Goal: Use online tool/utility: Utilize a website feature to perform a specific function

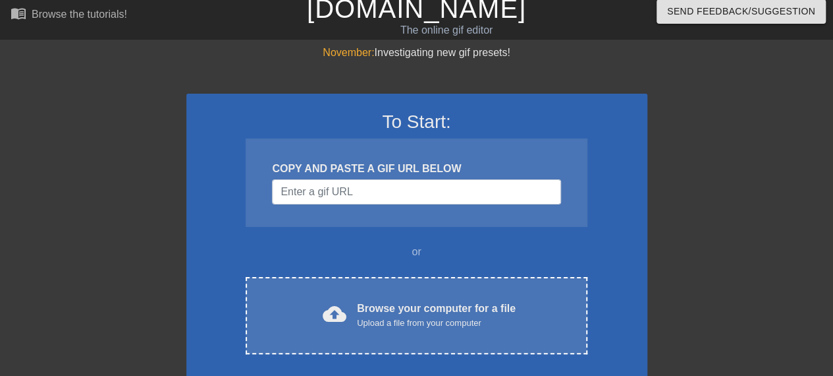
scroll to position [8, 0]
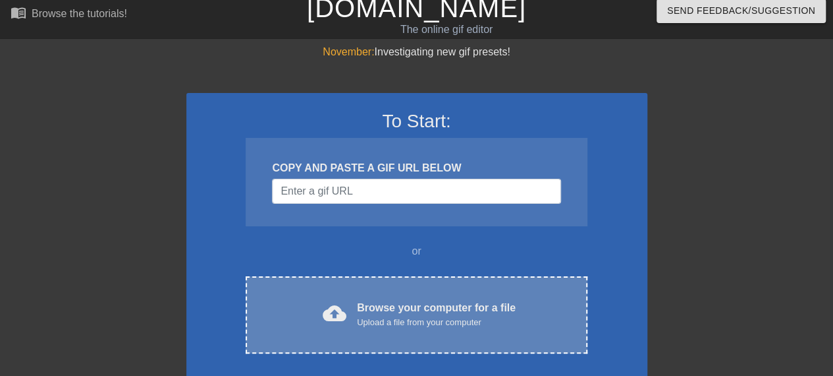
click at [376, 309] on div "Browse your computer for a file Upload a file from your computer" at bounding box center [436, 314] width 159 height 29
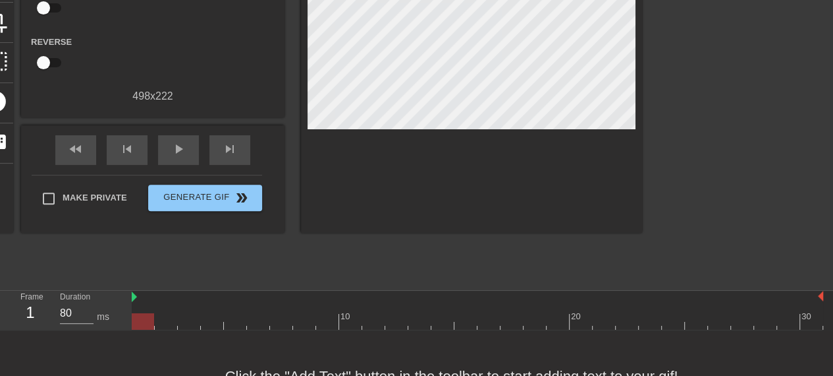
scroll to position [0, 0]
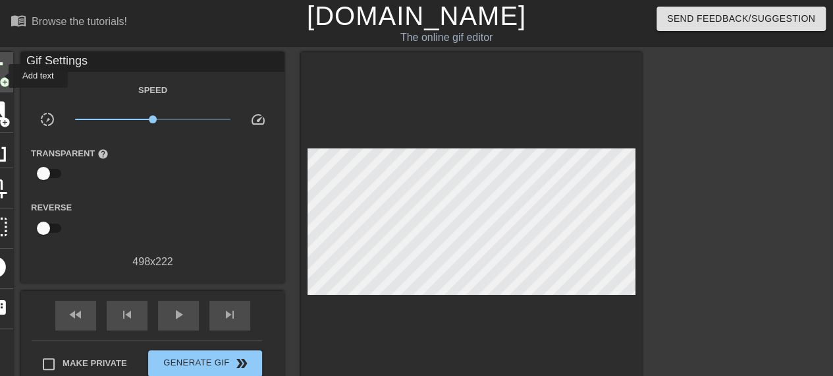
click at [0, 76] on span "add_circle" at bounding box center [4, 81] width 11 height 11
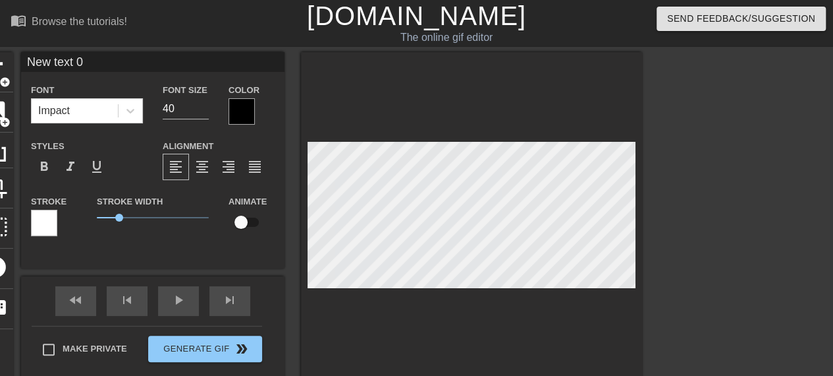
scroll to position [2, 1]
click at [3, 76] on span "add_circle" at bounding box center [4, 81] width 11 height 11
type input "New text"
type textarea "New text"
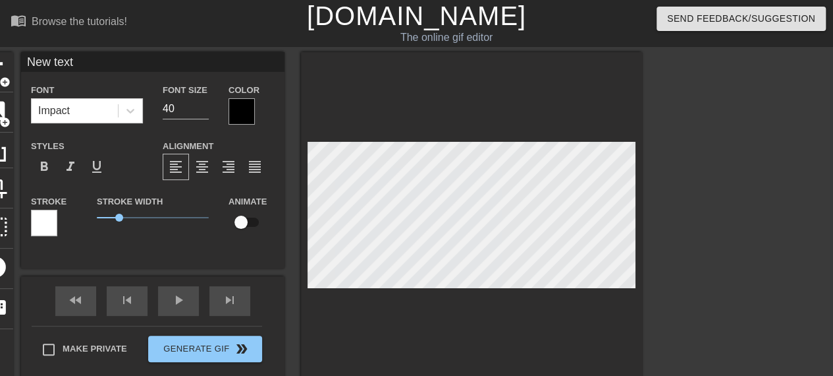
type input "New text"
type textarea "New text"
type input "New tex"
type textarea "New tex"
type input "New te"
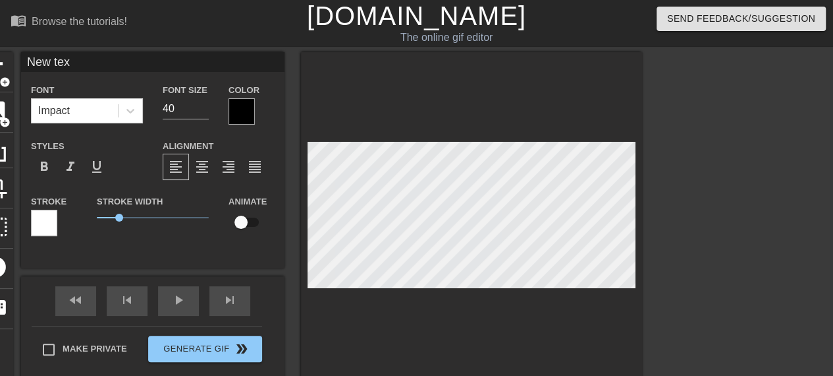
type textarea "New te"
type input "New t"
type textarea "New t"
type input "New"
type textarea "New"
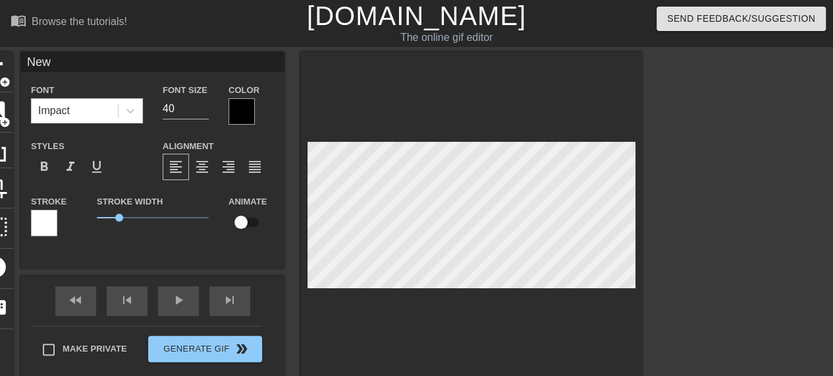
type input "New"
type textarea "New"
type input "Ne"
type textarea "Ne"
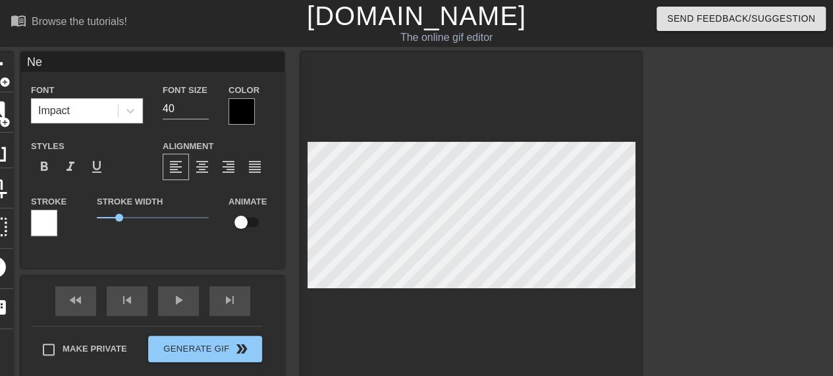
type input "N"
type textarea "N"
type input "8"
type textarea "8"
type input "85"
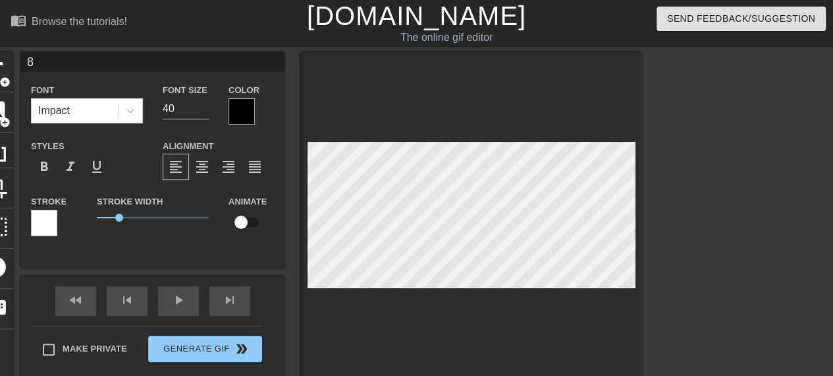
type textarea "85"
type input "856"
type textarea "856"
click at [249, 110] on div at bounding box center [242, 111] width 26 height 26
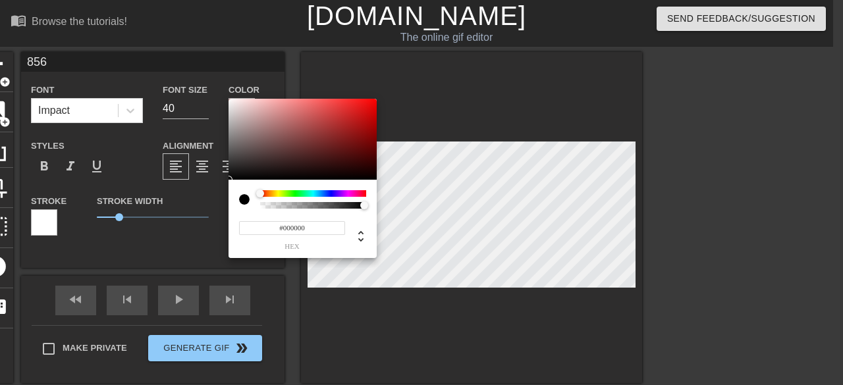
type input "0"
drag, startPoint x: 364, startPoint y: 207, endPoint x: 253, endPoint y: 211, distance: 111.4
click at [253, 211] on div "0 r 0 g 0 b 0 a" at bounding box center [303, 219] width 148 height 78
drag, startPoint x: 260, startPoint y: 209, endPoint x: 360, endPoint y: 195, distance: 101.1
click at [360, 195] on div "0 r 0 g 0 b 0 a" at bounding box center [303, 219] width 148 height 78
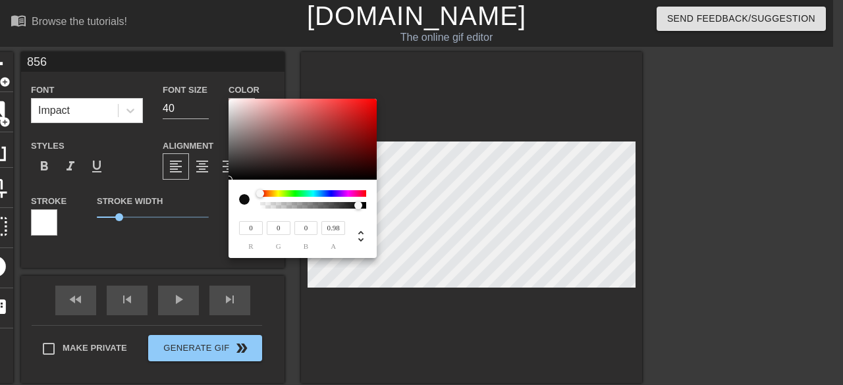
type input "1"
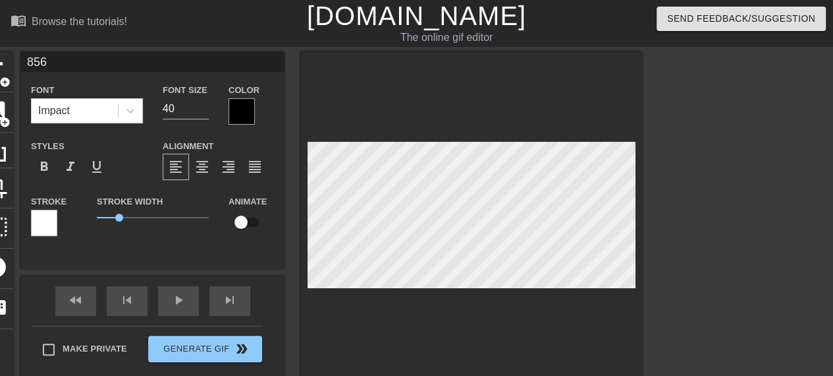
click at [243, 112] on div at bounding box center [242, 111] width 26 height 26
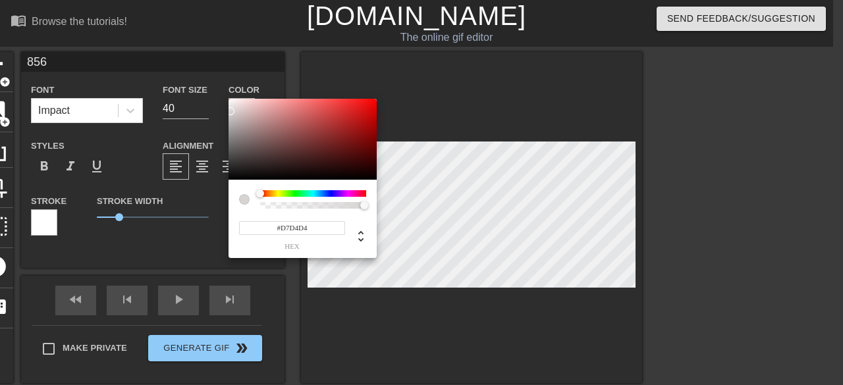
click at [231, 111] on div at bounding box center [303, 140] width 148 height 82
type input "#EDE2E2"
click at [236, 104] on div at bounding box center [235, 104] width 8 height 8
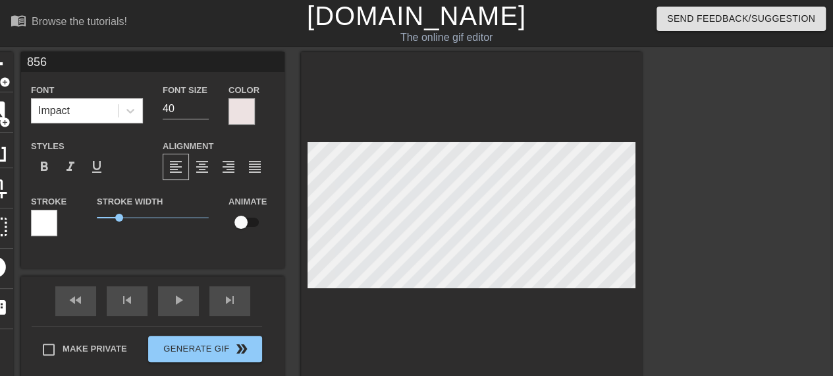
click at [45, 215] on div at bounding box center [44, 223] width 26 height 26
click at [43, 227] on div at bounding box center [44, 223] width 26 height 26
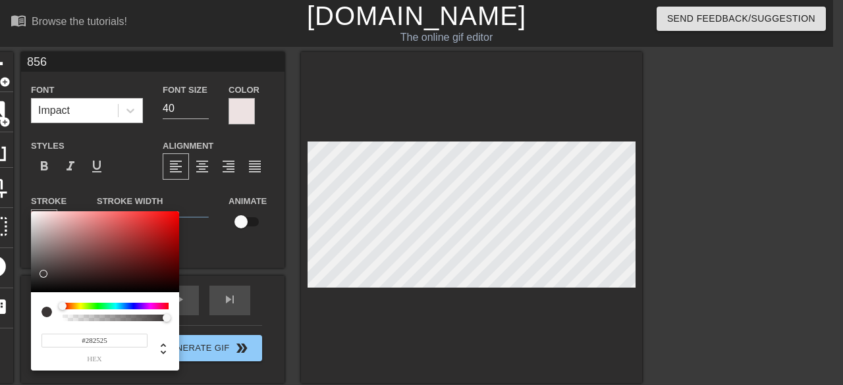
type input "#242222"
drag, startPoint x: 40, startPoint y: 257, endPoint x: 38, endPoint y: 281, distance: 24.4
click at [38, 281] on div at bounding box center [105, 252] width 148 height 82
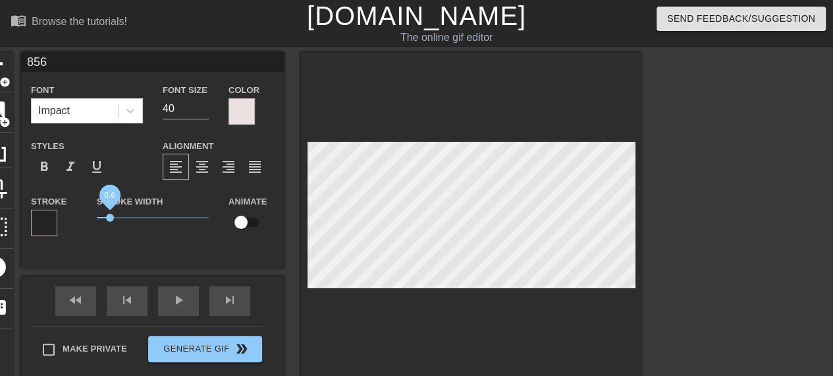
click at [111, 219] on span "0.6" at bounding box center [110, 217] width 8 height 8
click at [148, 250] on div "856 Font Impact Font Size 40 Color Styles format_bold format_italic format_unde…" at bounding box center [153, 160] width 264 height 216
click at [607, 317] on div at bounding box center [471, 217] width 341 height 331
click at [179, 103] on input "40" at bounding box center [186, 108] width 46 height 21
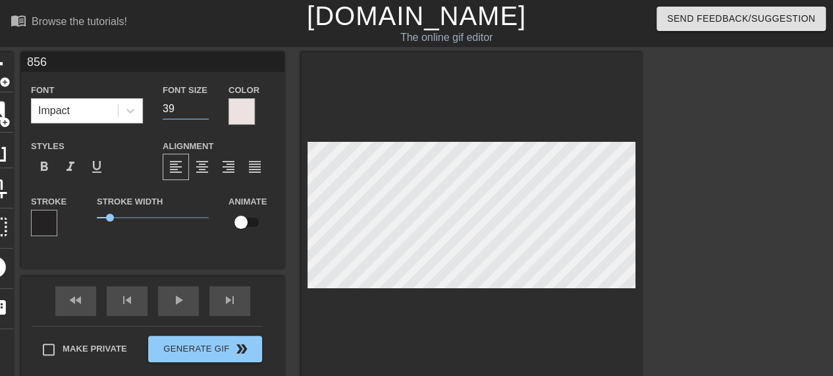
click at [208, 111] on input "39" at bounding box center [186, 108] width 46 height 21
click at [208, 111] on input "38" at bounding box center [186, 108] width 46 height 21
click at [208, 111] on input "37" at bounding box center [186, 108] width 46 height 21
click at [208, 111] on input "36" at bounding box center [186, 108] width 46 height 21
click at [208, 111] on input "35" at bounding box center [186, 108] width 46 height 21
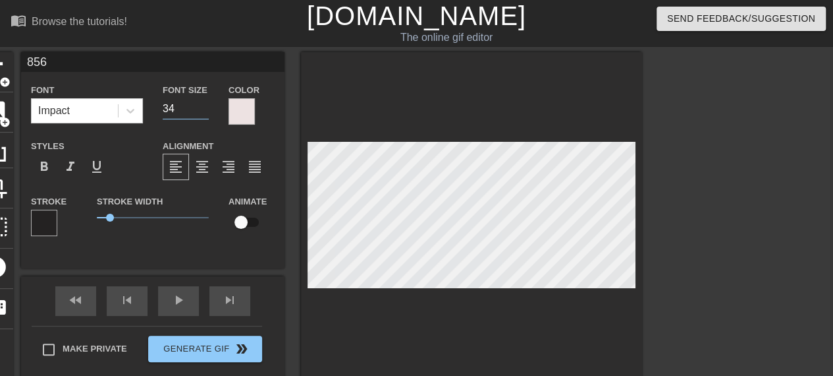
click at [208, 111] on input "34" at bounding box center [186, 108] width 46 height 21
click at [208, 111] on input "33" at bounding box center [186, 108] width 46 height 21
click at [208, 111] on input "32" at bounding box center [186, 108] width 46 height 21
click at [208, 111] on input "31" at bounding box center [186, 108] width 46 height 21
click at [208, 111] on input "30" at bounding box center [186, 108] width 46 height 21
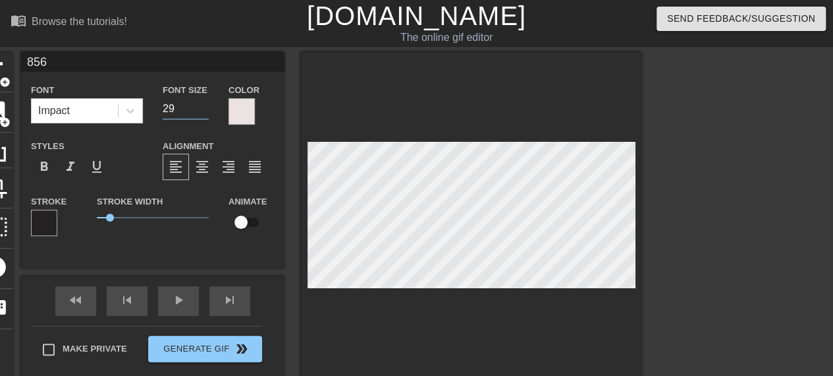
click at [208, 111] on input "29" at bounding box center [186, 108] width 46 height 21
type input "28"
click at [208, 111] on input "28" at bounding box center [186, 108] width 46 height 21
click at [244, 225] on input "checkbox" at bounding box center [241, 222] width 75 height 25
checkbox input "true"
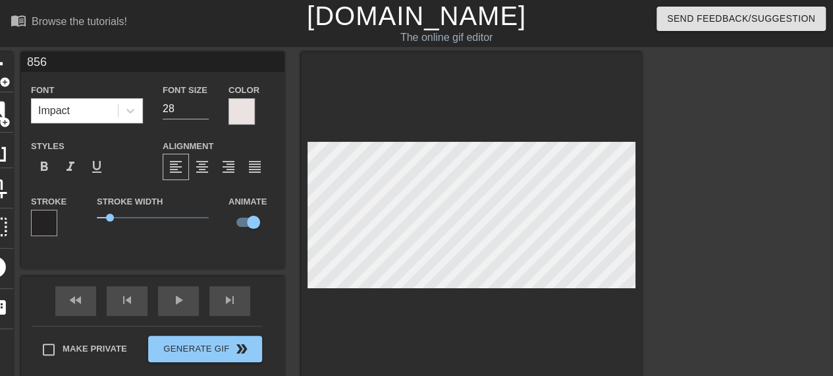
click at [191, 246] on div "Stroke Width 0.6" at bounding box center [153, 220] width 132 height 55
click at [613, 328] on div at bounding box center [471, 217] width 341 height 331
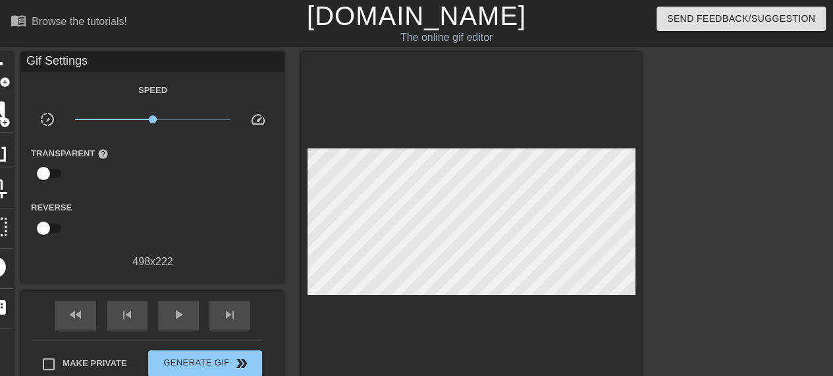
click at [390, 328] on div at bounding box center [471, 225] width 341 height 346
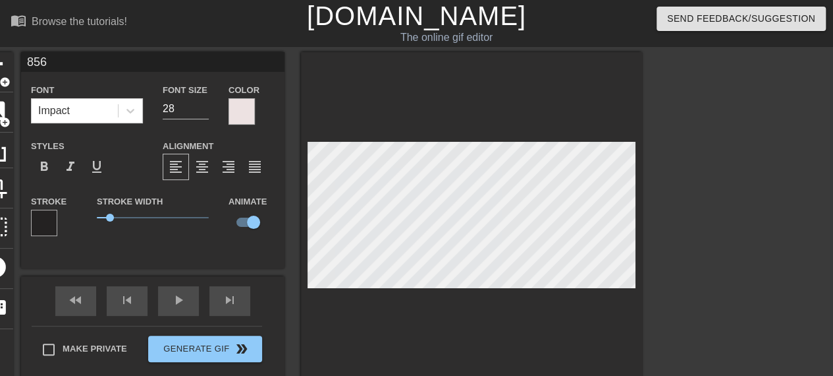
scroll to position [1, 1]
click at [223, 303] on div "skip_next" at bounding box center [230, 301] width 41 height 30
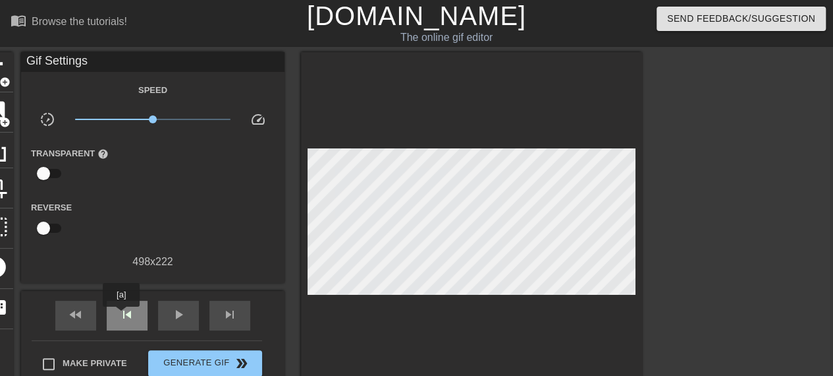
click at [121, 316] on span "skip_previous" at bounding box center [127, 314] width 16 height 16
click at [219, 315] on div "skip_next" at bounding box center [230, 315] width 41 height 30
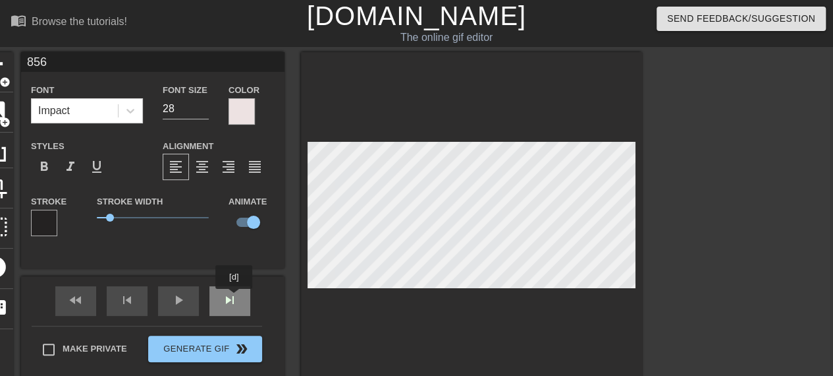
click at [235, 298] on div "fast_rewind skip_previous play_arrow skip_next" at bounding box center [152, 300] width 215 height 49
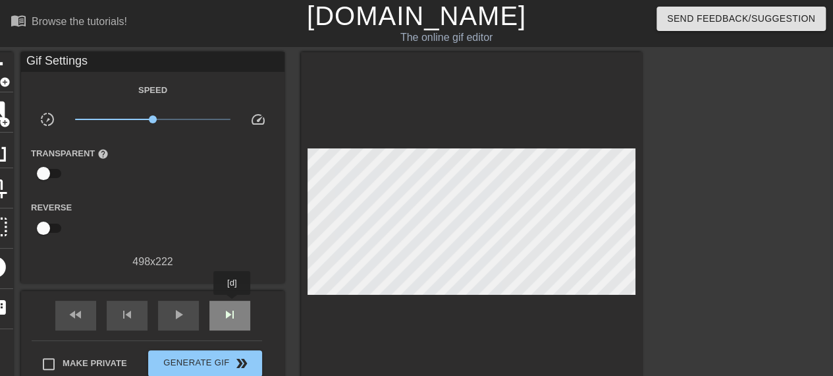
click at [233, 304] on div "skip_next" at bounding box center [230, 315] width 41 height 30
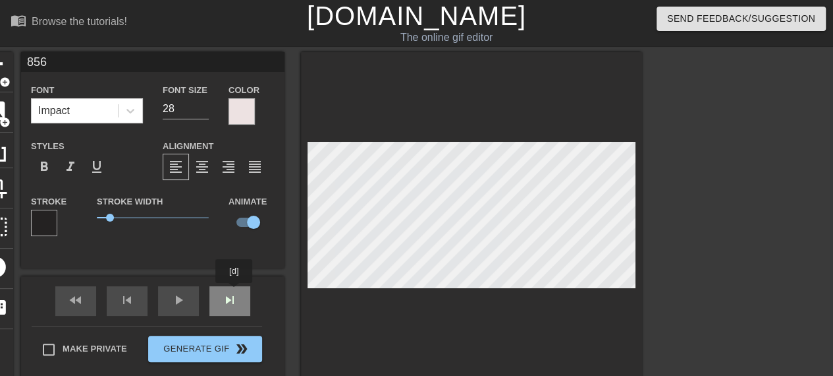
click at [235, 292] on div "fast_rewind skip_previous play_arrow skip_next" at bounding box center [152, 300] width 215 height 49
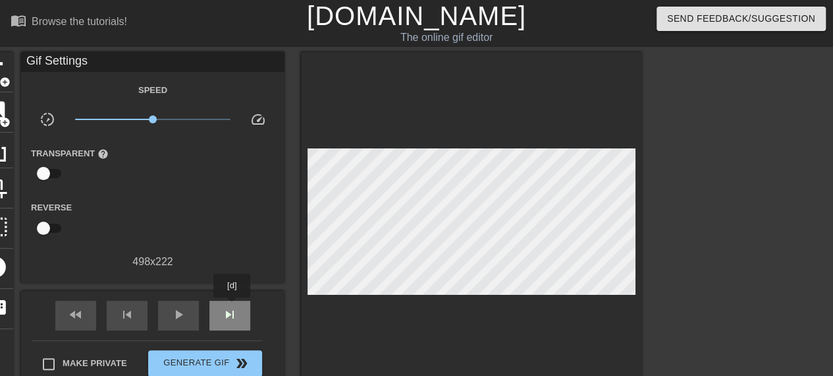
click at [233, 306] on div "skip_next" at bounding box center [230, 315] width 41 height 30
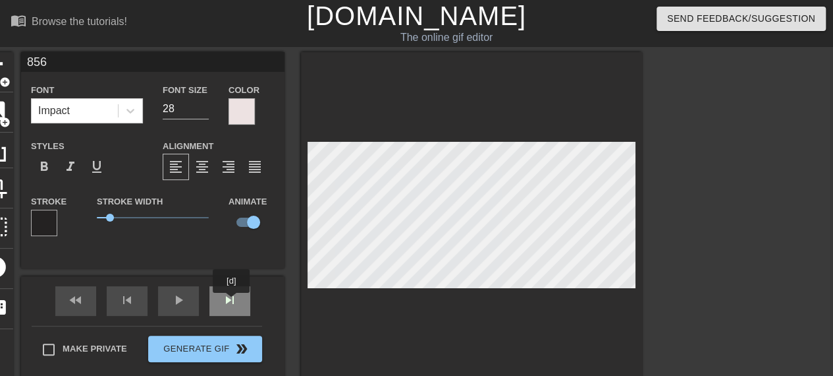
click at [232, 302] on div "skip_next" at bounding box center [230, 301] width 41 height 30
click at [234, 292] on div "fast_rewind skip_previous play_arrow skip_next" at bounding box center [152, 300] width 215 height 49
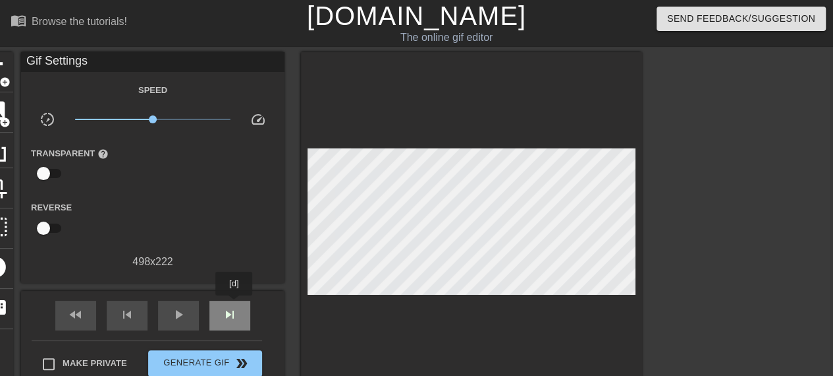
click at [235, 305] on div "skip_next" at bounding box center [230, 315] width 41 height 30
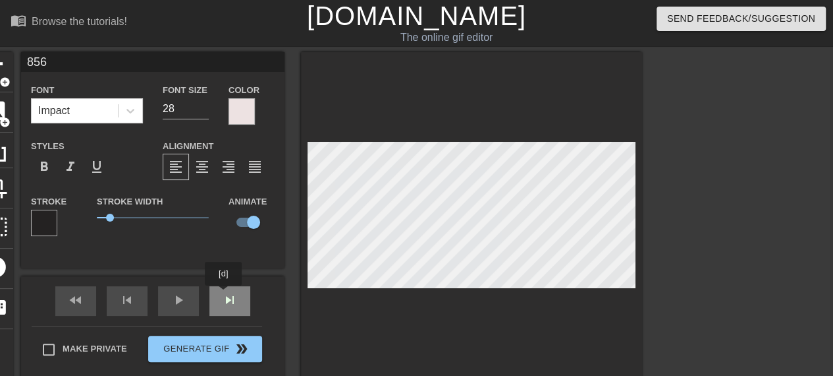
click at [224, 295] on div "fast_rewind skip_previous play_arrow skip_next" at bounding box center [152, 300] width 215 height 49
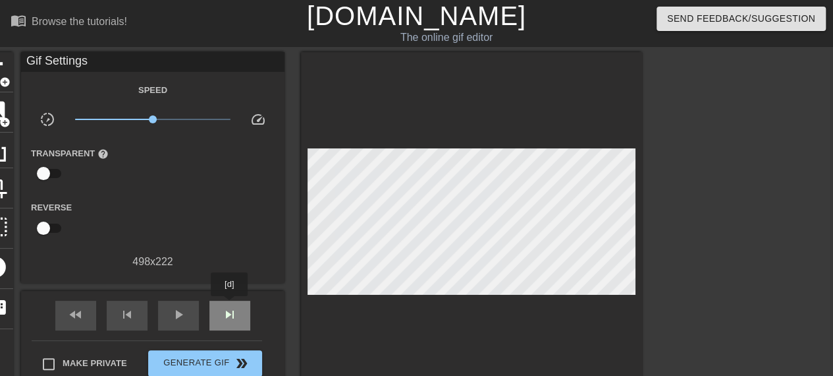
click at [230, 305] on div "skip_next" at bounding box center [230, 315] width 41 height 30
click at [233, 302] on div "skip_next" at bounding box center [230, 315] width 41 height 30
click at [231, 301] on div "skip_next" at bounding box center [230, 315] width 41 height 30
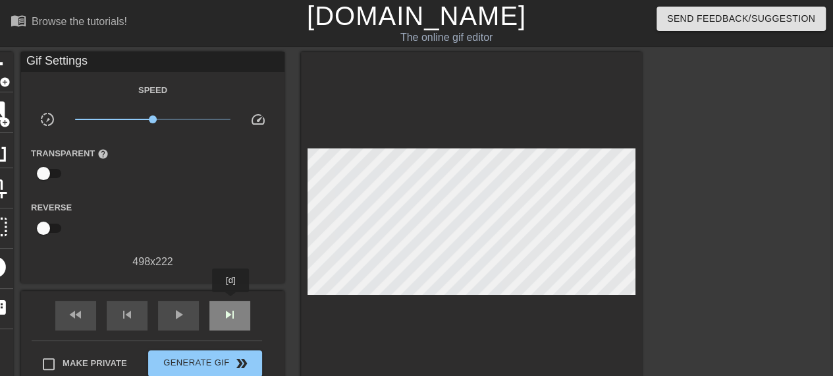
click at [231, 301] on div "skip_next" at bounding box center [230, 315] width 41 height 30
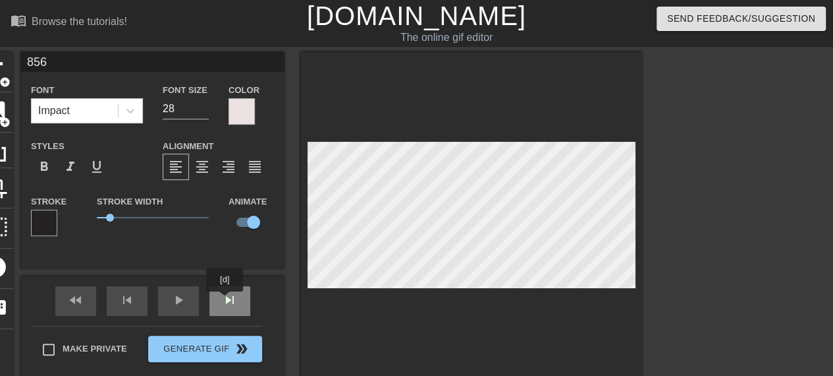
click at [225, 300] on div "skip_next" at bounding box center [230, 301] width 41 height 30
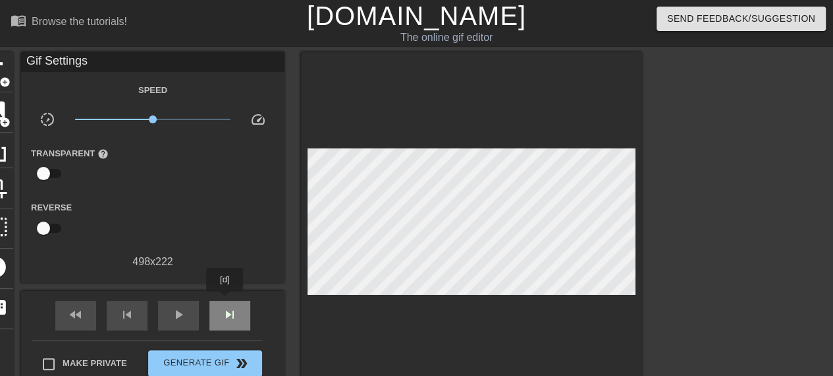
click at [225, 300] on div "skip_next" at bounding box center [230, 315] width 41 height 30
click at [131, 304] on div "skip_previous" at bounding box center [127, 315] width 41 height 30
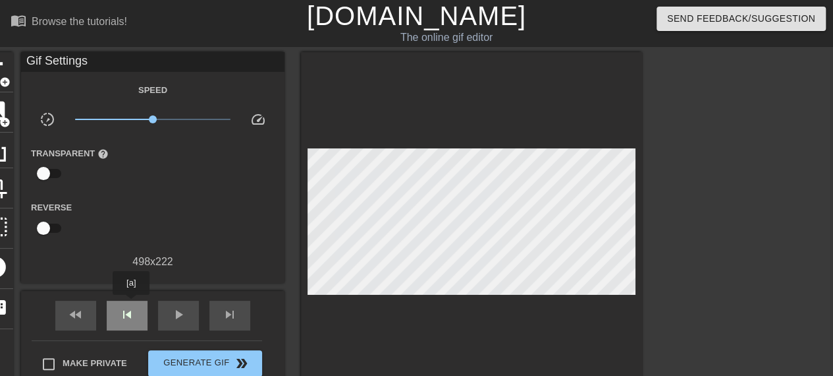
click at [131, 304] on div "skip_previous" at bounding box center [127, 315] width 41 height 30
click at [218, 316] on div "skip_next" at bounding box center [230, 315] width 41 height 30
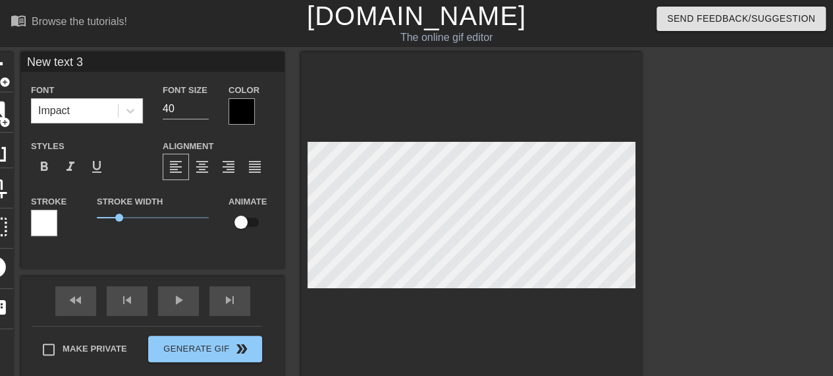
scroll to position [2, 4]
type input "New text"
type textarea "New text"
type input "New text"
type textarea "New text"
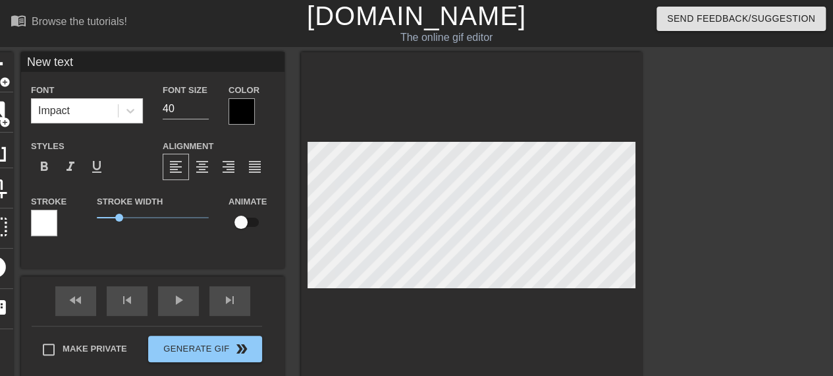
type input "New tex"
type textarea "New tex"
type input "New te"
type textarea "New te"
type input "New t"
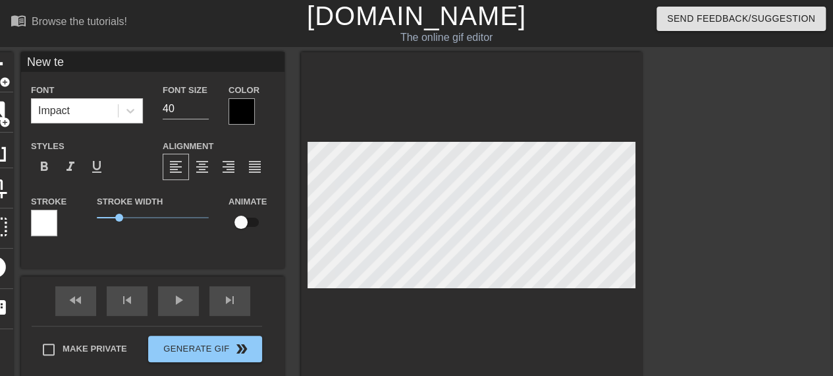
type textarea "New t"
type input "New"
type textarea "New"
type input "New"
type textarea "New"
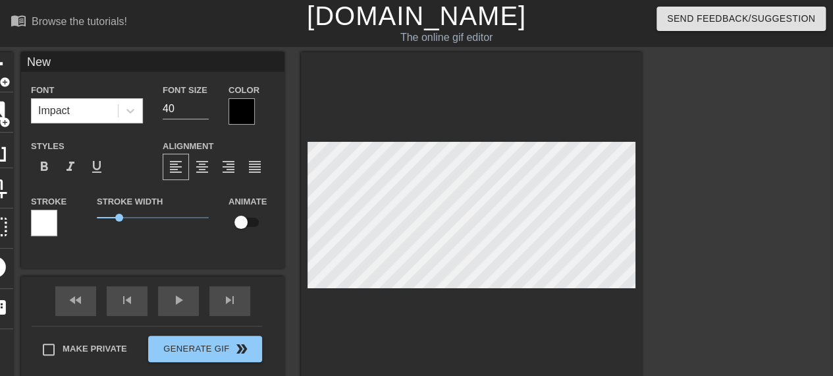
type input "Ne"
type textarea "Ne"
type input "N"
type textarea "N"
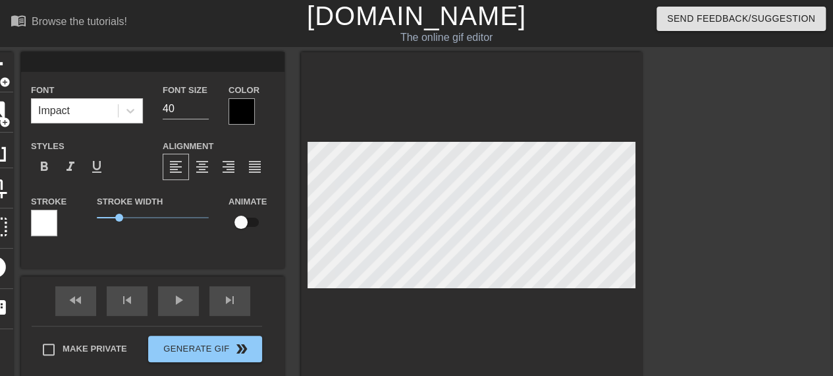
type input "9"
type textarea "9"
type input "91"
type textarea "91"
type input "910"
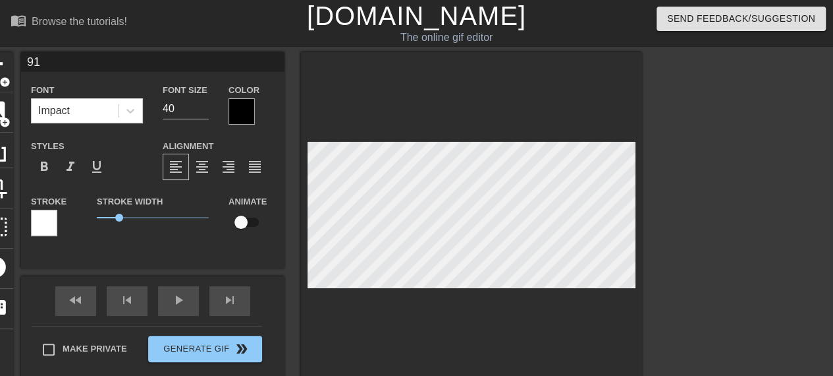
type textarea "910"
click at [229, 106] on div at bounding box center [242, 111] width 26 height 26
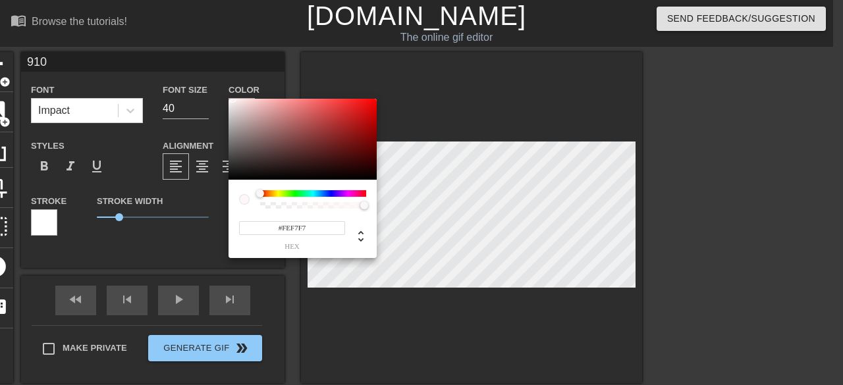
type input "#FEF8F8"
drag, startPoint x: 233, startPoint y: 177, endPoint x: 232, endPoint y: 99, distance: 78.4
click at [232, 99] on div at bounding box center [303, 140] width 148 height 82
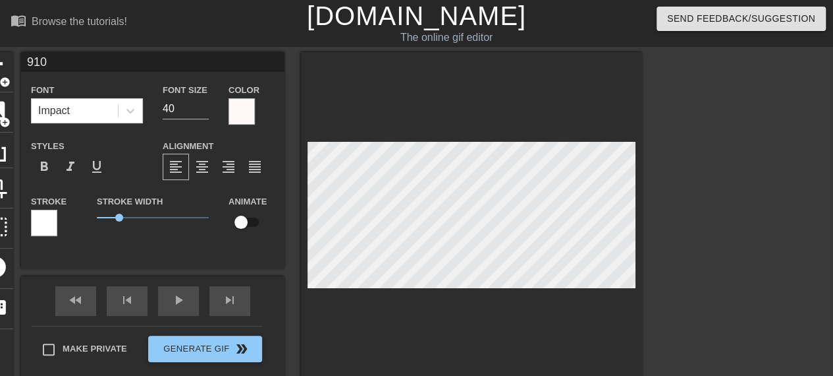
click at [40, 222] on div at bounding box center [44, 223] width 26 height 26
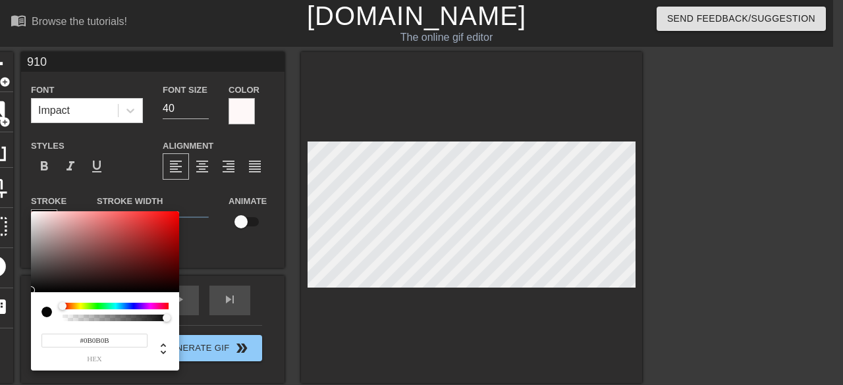
type input "#0F0F0F"
drag, startPoint x: 38, startPoint y: 253, endPoint x: 33, endPoint y: 288, distance: 35.2
click at [33, 288] on div at bounding box center [105, 252] width 148 height 82
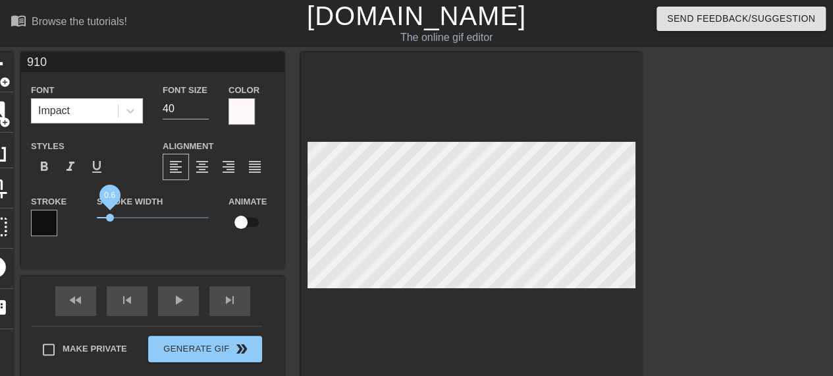
drag, startPoint x: 119, startPoint y: 218, endPoint x: 110, endPoint y: 218, distance: 8.6
click at [110, 218] on span "0.6" at bounding box center [110, 217] width 8 height 8
click at [190, 109] on input "40" at bounding box center [186, 108] width 46 height 21
click at [202, 113] on input "39" at bounding box center [186, 108] width 46 height 21
click at [202, 113] on input "38" at bounding box center [186, 108] width 46 height 21
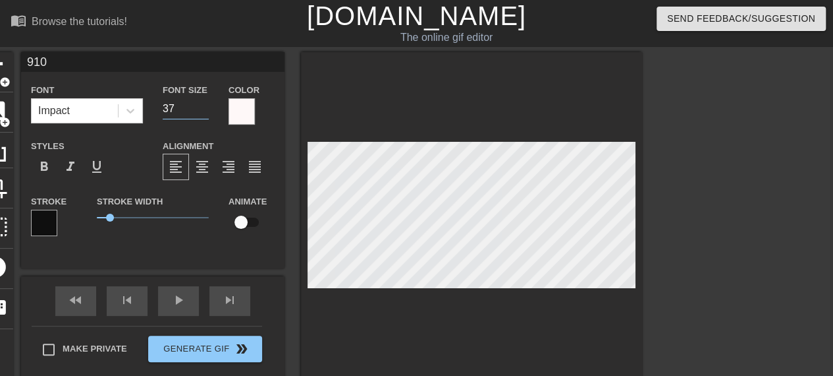
click at [202, 113] on input "37" at bounding box center [186, 108] width 46 height 21
click at [202, 113] on input "36" at bounding box center [186, 108] width 46 height 21
click at [202, 113] on input "35" at bounding box center [186, 108] width 46 height 21
click at [202, 113] on input "34" at bounding box center [186, 108] width 46 height 21
click at [202, 113] on input "33" at bounding box center [186, 108] width 46 height 21
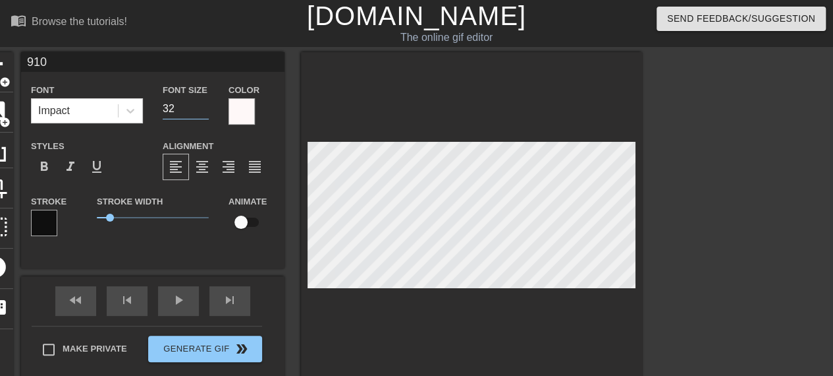
click at [202, 113] on input "32" at bounding box center [186, 108] width 46 height 21
click at [202, 113] on input "31" at bounding box center [186, 108] width 46 height 21
click at [202, 113] on input "30" at bounding box center [186, 108] width 46 height 21
click at [202, 113] on input "29" at bounding box center [186, 108] width 46 height 21
type input "28"
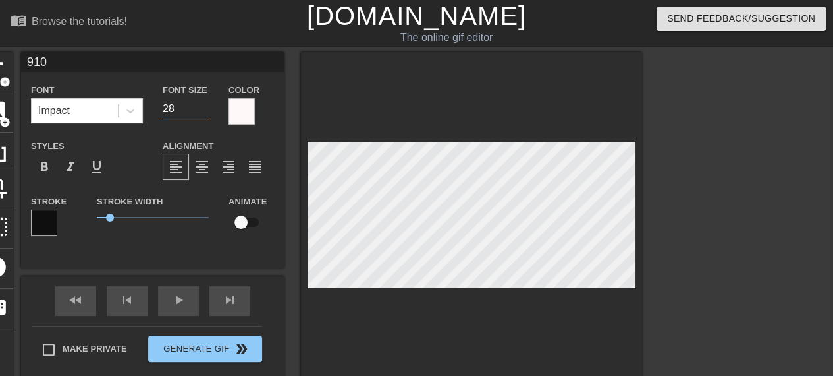
click at [202, 113] on input "28" at bounding box center [186, 108] width 46 height 21
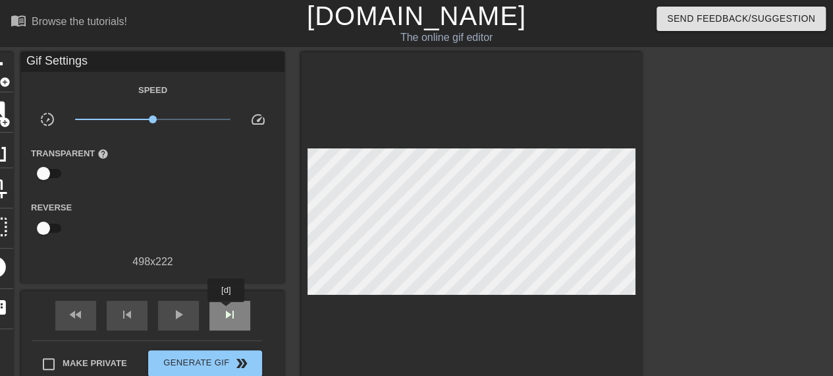
click at [227, 311] on span "skip_next" at bounding box center [230, 314] width 16 height 16
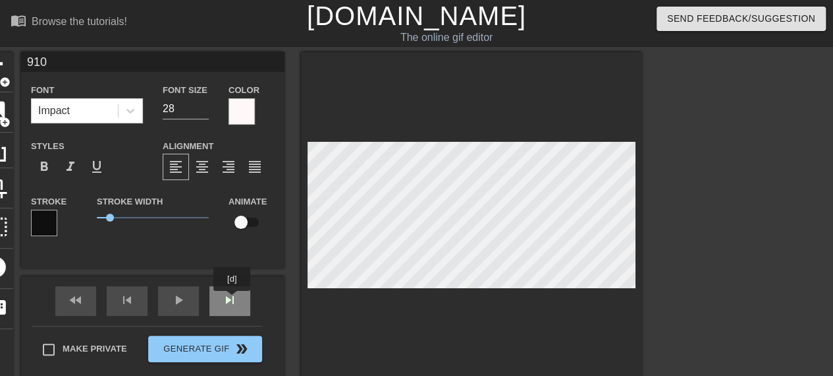
click at [233, 300] on div "fast_rewind skip_previous play_arrow skip_next" at bounding box center [152, 300] width 215 height 49
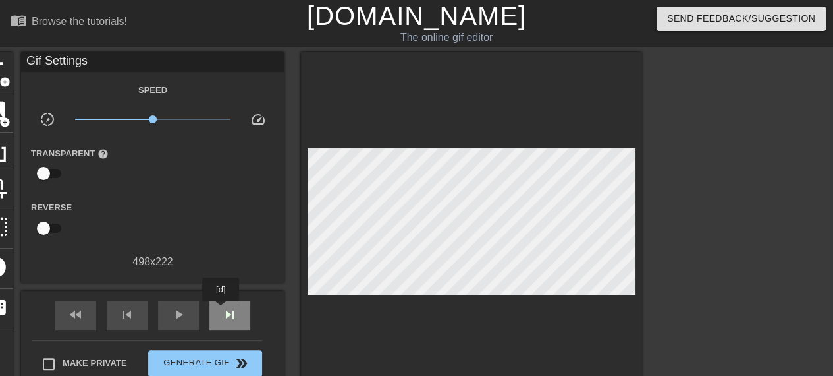
click at [221, 310] on div "skip_next" at bounding box center [230, 315] width 41 height 30
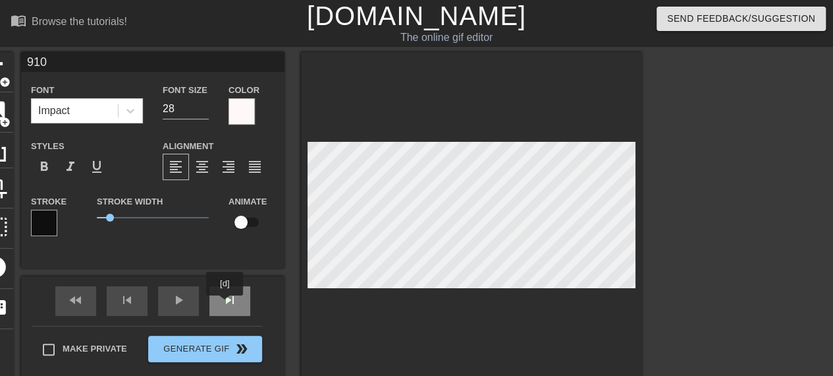
click at [225, 304] on div "skip_next" at bounding box center [230, 301] width 41 height 30
click at [229, 300] on div "fast_rewind skip_previous play_arrow skip_next" at bounding box center [152, 300] width 215 height 49
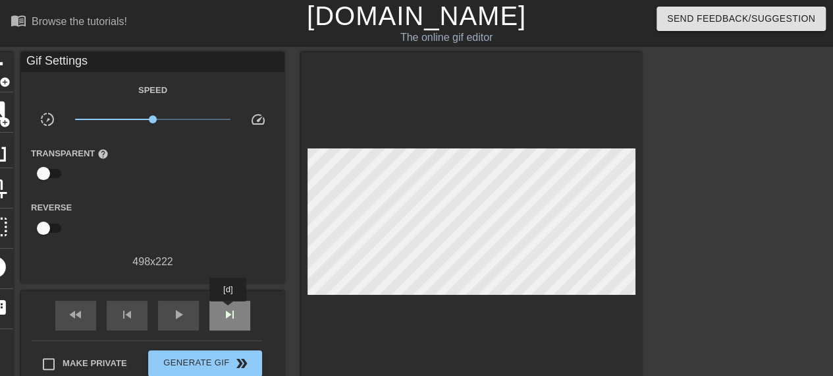
click at [229, 310] on span "skip_next" at bounding box center [230, 314] width 16 height 16
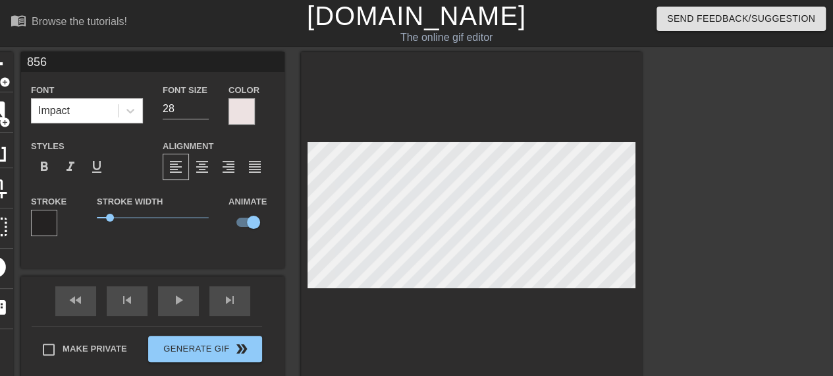
type input "910"
checkbox input "false"
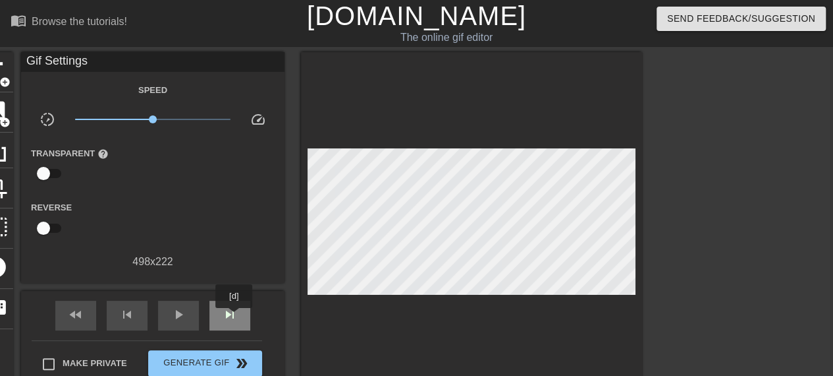
click at [235, 317] on span "skip_next" at bounding box center [230, 314] width 16 height 16
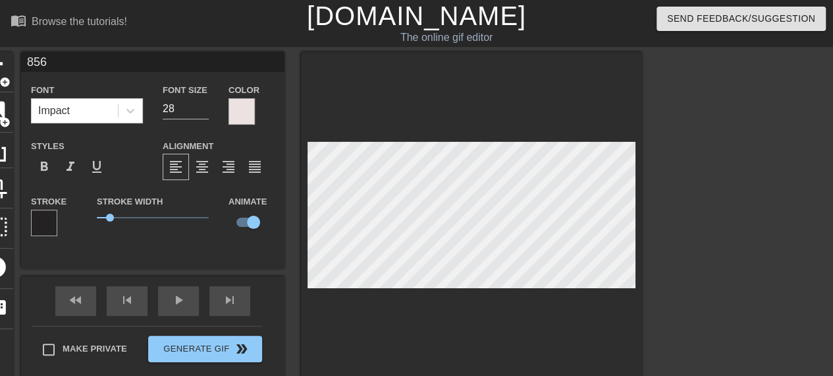
type input "910"
checkbox input "false"
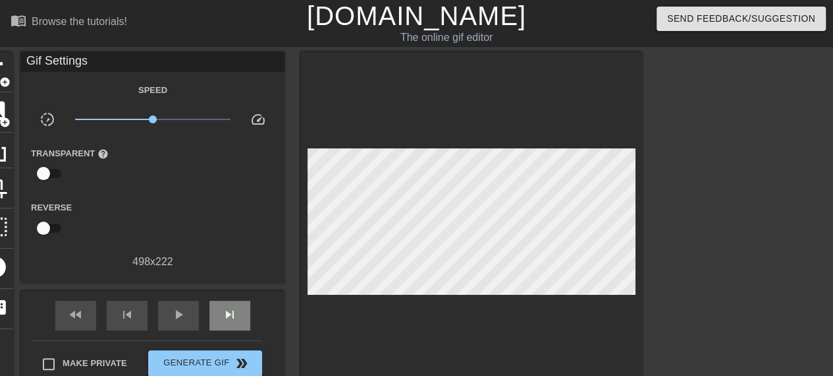
click at [216, 299] on div "fast_rewind skip_previous play_arrow skip_next" at bounding box center [152, 315] width 215 height 49
click at [223, 303] on div "skip_next" at bounding box center [230, 315] width 41 height 30
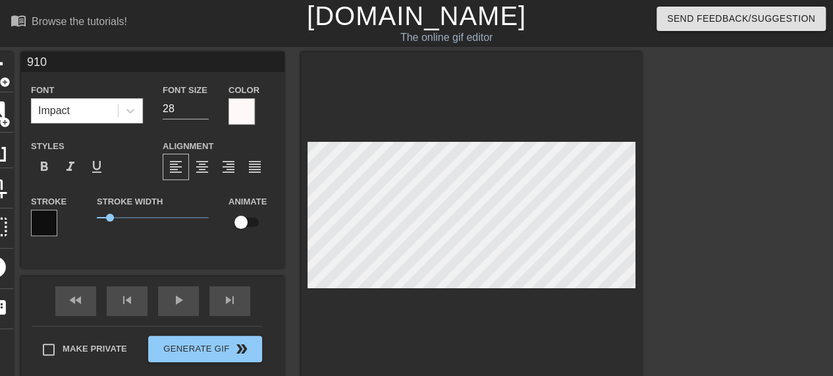
scroll to position [1, 1]
type input "91"
type textarea "91"
type input "9"
type textarea "9"
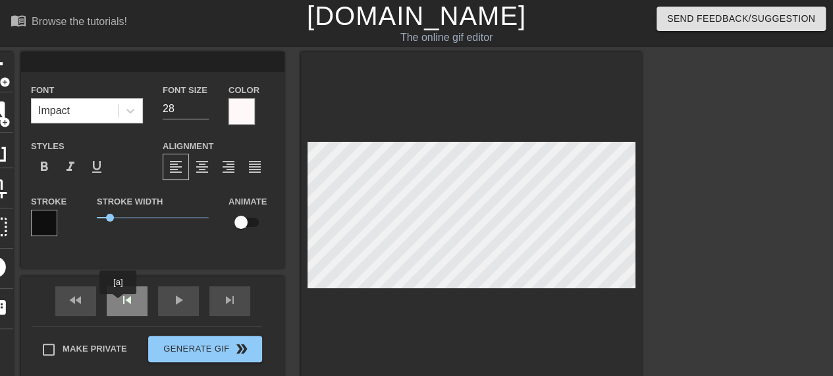
click at [118, 303] on div "skip_previous" at bounding box center [127, 301] width 41 height 30
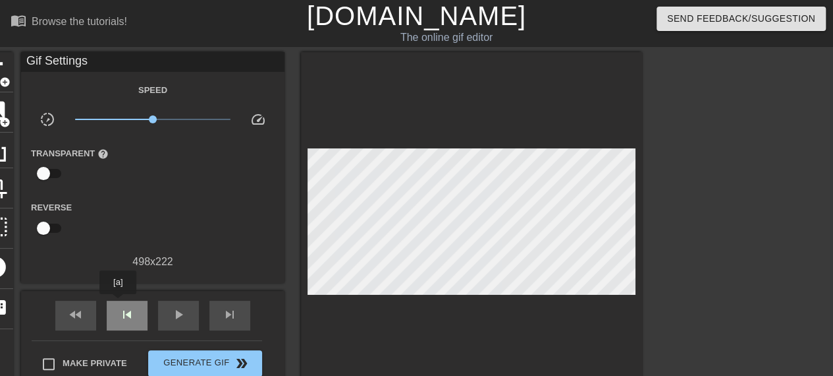
click at [118, 303] on div "skip_previous" at bounding box center [127, 315] width 41 height 30
click at [230, 307] on span "skip_next" at bounding box center [230, 314] width 16 height 16
click at [125, 315] on span "skip_previous" at bounding box center [127, 314] width 16 height 16
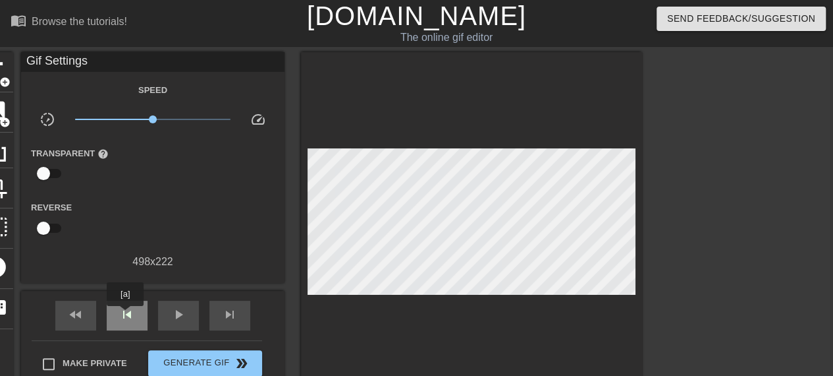
click at [125, 315] on span "skip_previous" at bounding box center [127, 314] width 16 height 16
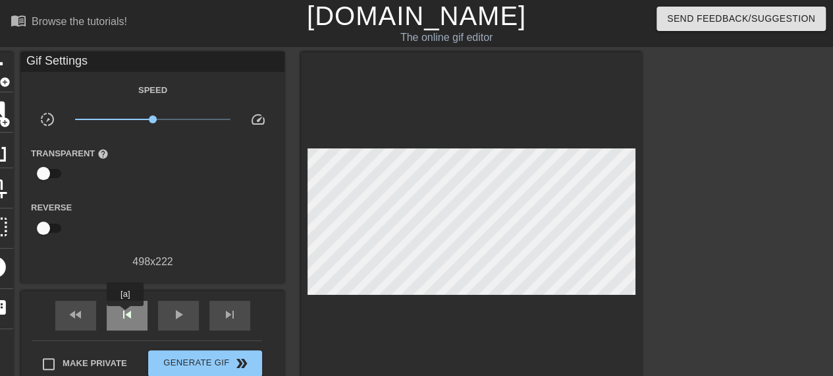
click at [125, 315] on span "skip_previous" at bounding box center [127, 314] width 16 height 16
click at [220, 321] on div "skip_next" at bounding box center [230, 315] width 41 height 30
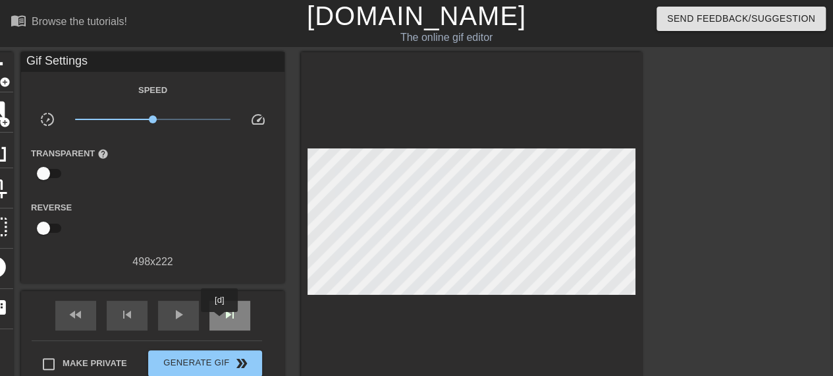
click at [220, 321] on div "skip_next" at bounding box center [230, 315] width 41 height 30
click at [130, 321] on span "skip_previous" at bounding box center [127, 314] width 16 height 16
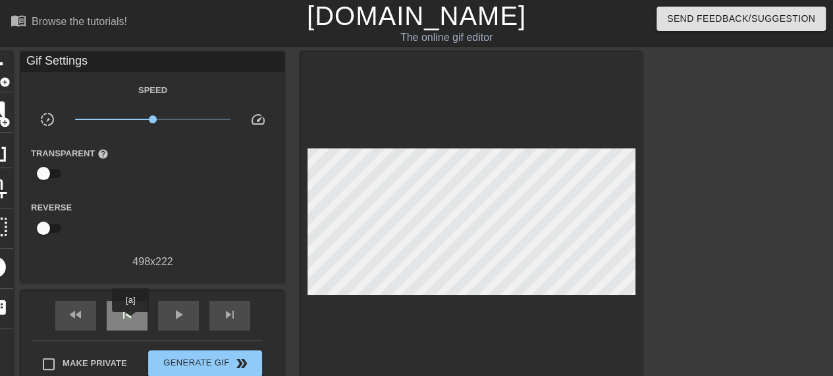
click at [130, 321] on span "skip_previous" at bounding box center [127, 314] width 16 height 16
click at [238, 311] on div "skip_next" at bounding box center [230, 315] width 41 height 30
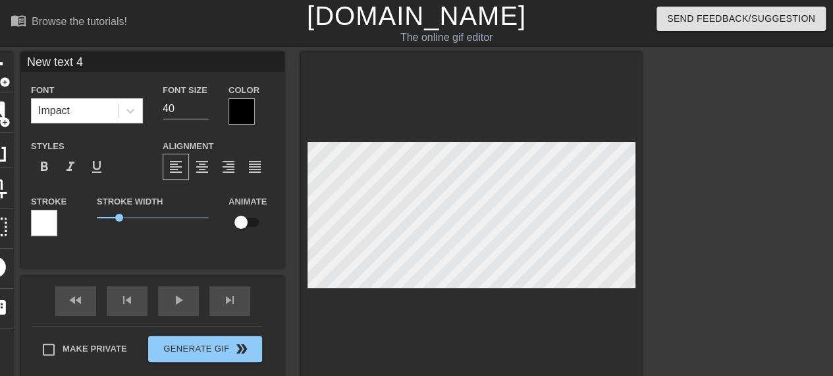
type input "856"
type input "28"
checkbox input "true"
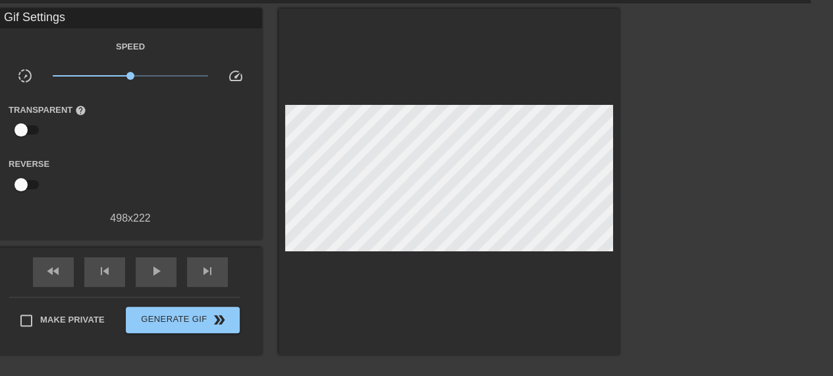
scroll to position [43, 0]
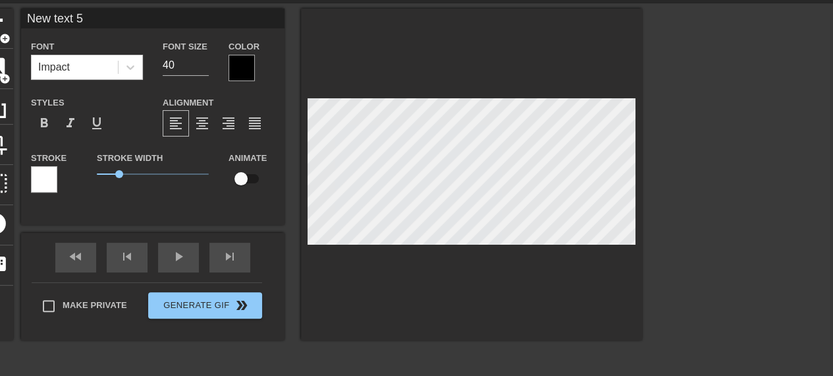
scroll to position [2, 4]
type input "New"
type textarea "New"
type input "Ne"
type textarea "Ne"
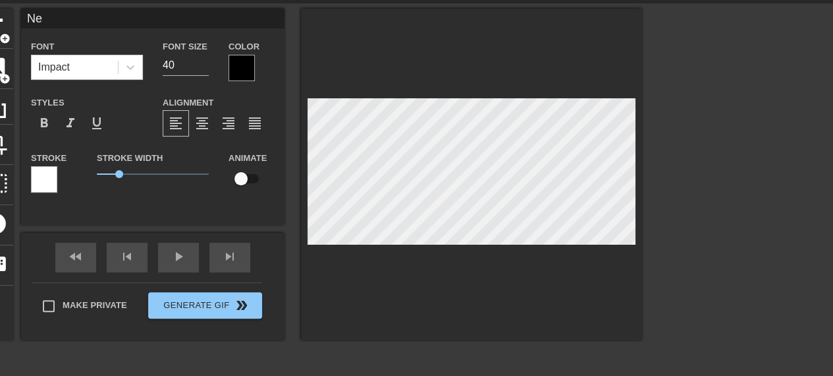
type input "N"
type textarea "N"
type input "New text 4"
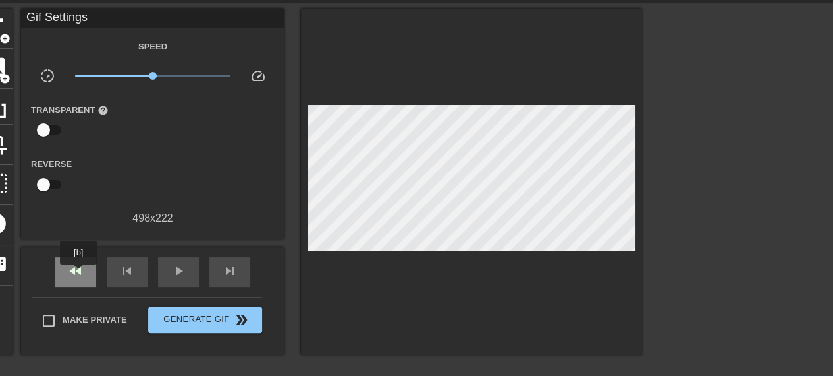
click at [79, 273] on span "fast_rewind" at bounding box center [76, 271] width 16 height 16
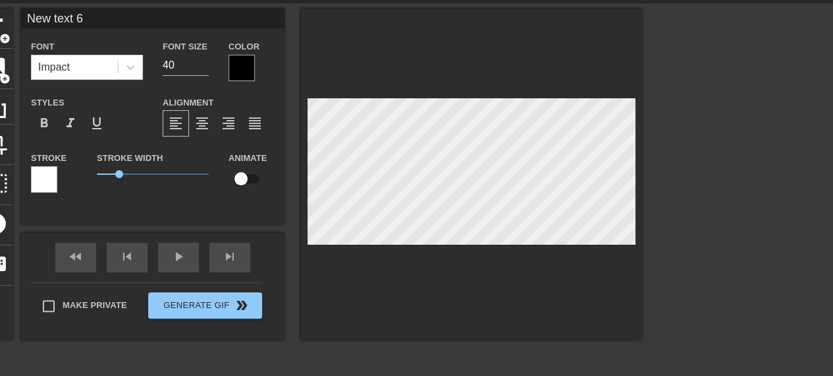
type input "New text"
type textarea "New text"
type input "New text"
type textarea "New text"
type input "New tex"
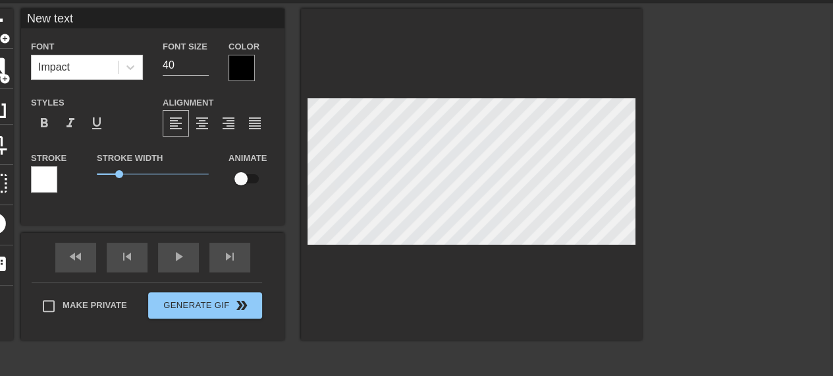
type textarea "New tex"
type input "New te"
type textarea "New te"
type input "New t"
type textarea "New t"
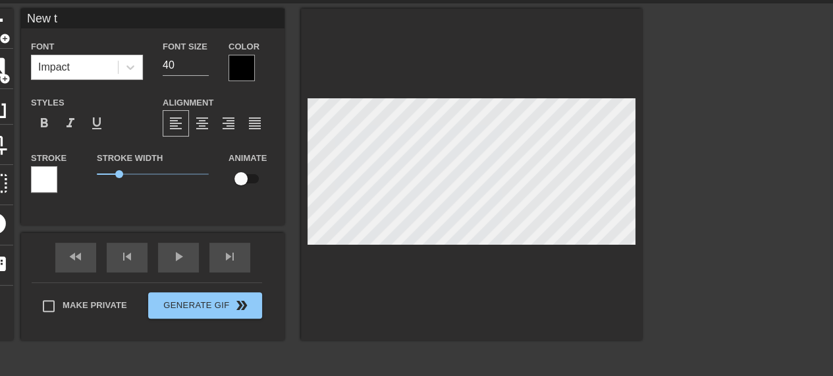
type input "New"
type textarea "New"
type input "New"
type textarea "New"
type input "Ne"
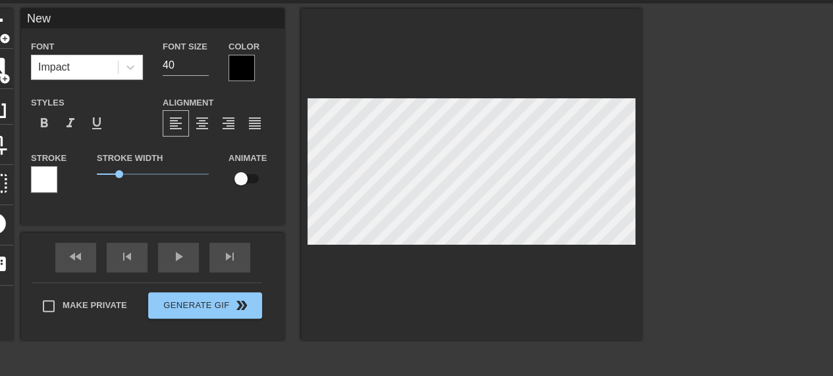
type textarea "Ne"
type input "N"
type textarea "N"
type input "8"
type textarea "8"
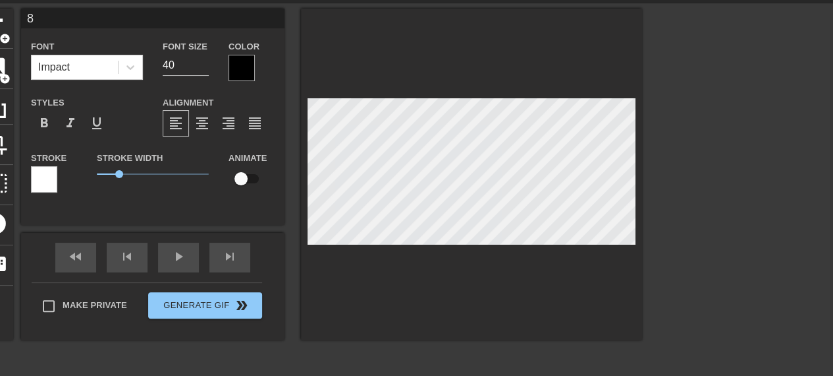
type input "85"
type textarea "85"
type input "856"
type textarea "856"
click at [242, 68] on div at bounding box center [242, 68] width 26 height 26
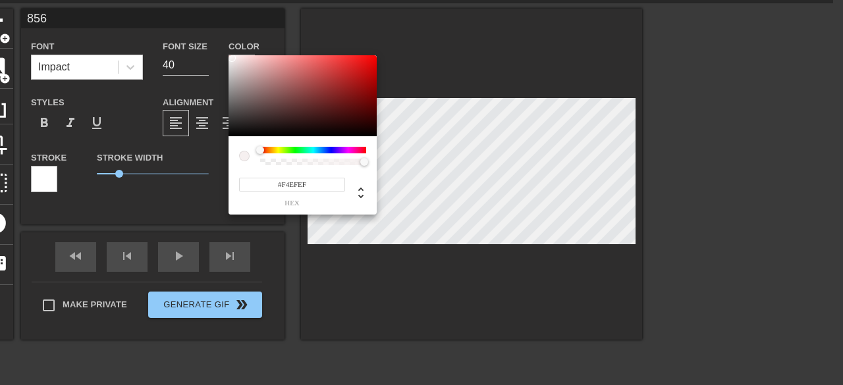
type input "#F4F0F0"
drag, startPoint x: 229, startPoint y: 101, endPoint x: 231, endPoint y: 59, distance: 42.2
click at [231, 59] on div at bounding box center [303, 96] width 148 height 82
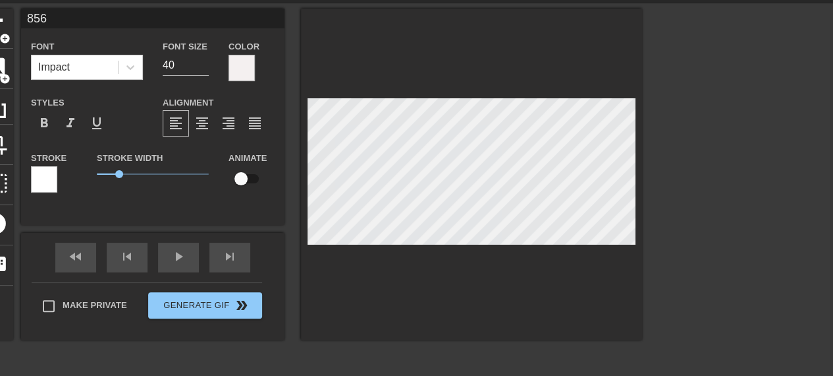
click at [45, 181] on div at bounding box center [44, 179] width 26 height 26
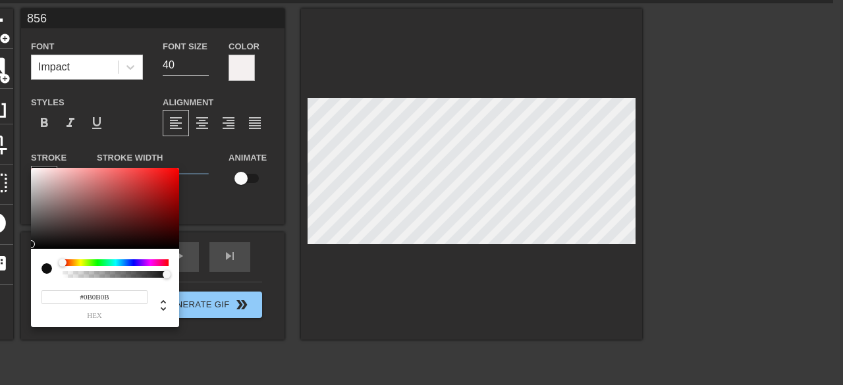
type input "#070707"
drag, startPoint x: 40, startPoint y: 192, endPoint x: 29, endPoint y: 247, distance: 56.3
click at [29, 247] on div "#070707 hex" at bounding box center [421, 192] width 843 height 385
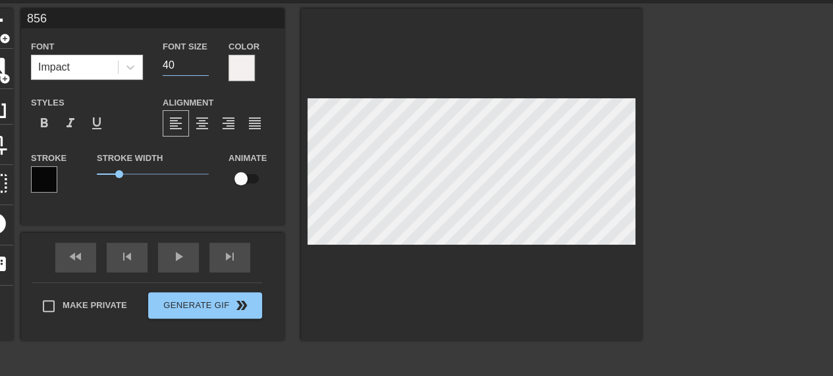
click at [206, 71] on input "40" at bounding box center [186, 65] width 46 height 21
click at [205, 69] on input "39" at bounding box center [186, 65] width 46 height 21
click at [205, 69] on input "38" at bounding box center [186, 65] width 46 height 21
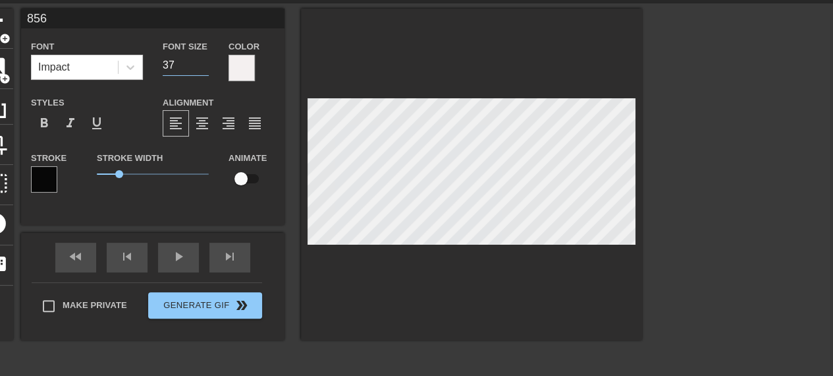
click at [205, 69] on input "37" at bounding box center [186, 65] width 46 height 21
click at [205, 69] on input "36" at bounding box center [186, 65] width 46 height 21
click at [205, 69] on input "35" at bounding box center [186, 65] width 46 height 21
click at [205, 69] on input "34" at bounding box center [186, 65] width 46 height 21
click at [205, 69] on input "33" at bounding box center [186, 65] width 46 height 21
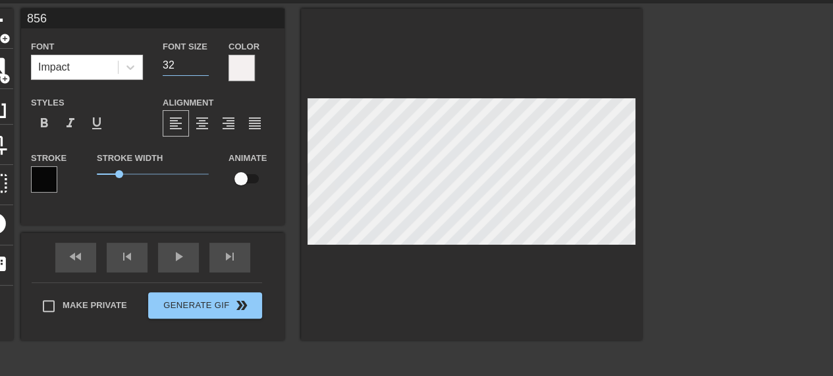
click at [205, 69] on input "32" at bounding box center [186, 65] width 46 height 21
click at [205, 69] on input "31" at bounding box center [186, 65] width 46 height 21
click at [205, 69] on input "30" at bounding box center [186, 65] width 46 height 21
click at [205, 69] on input "29" at bounding box center [186, 65] width 46 height 21
type input "28"
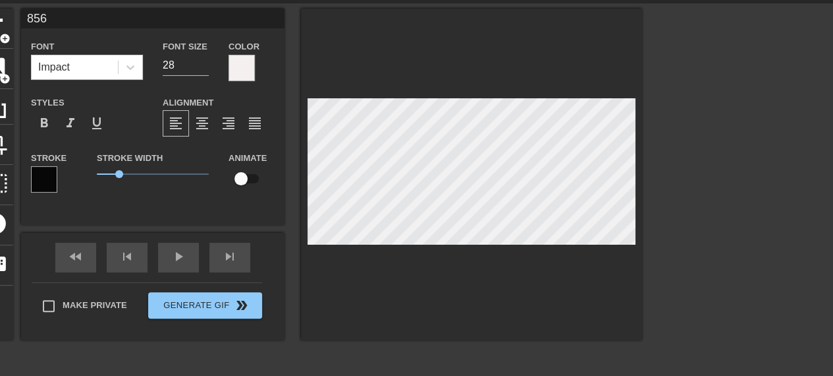
click at [205, 69] on input "28" at bounding box center [186, 65] width 46 height 21
drag, startPoint x: 119, startPoint y: 175, endPoint x: 111, endPoint y: 175, distance: 8.6
click at [111, 175] on span "0.6" at bounding box center [110, 174] width 8 height 8
click at [160, 203] on div "Stroke Width 0.6" at bounding box center [153, 177] width 132 height 55
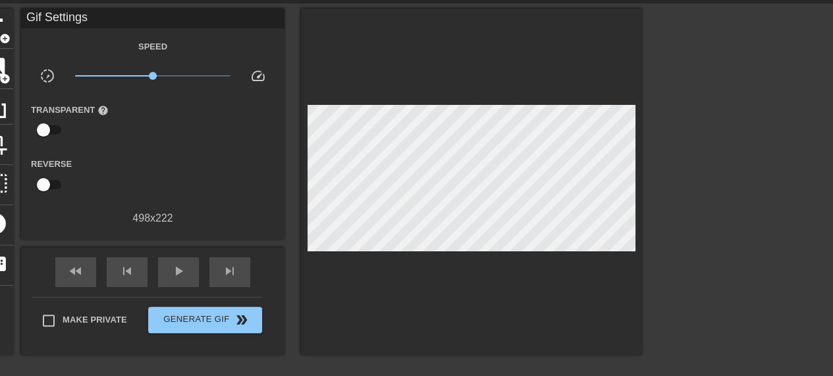
click at [462, 298] on div at bounding box center [471, 182] width 341 height 346
click at [233, 251] on div "fast_rewind skip_previous play_arrow skip_next" at bounding box center [152, 271] width 215 height 49
click at [234, 264] on span "skip_next" at bounding box center [230, 271] width 16 height 16
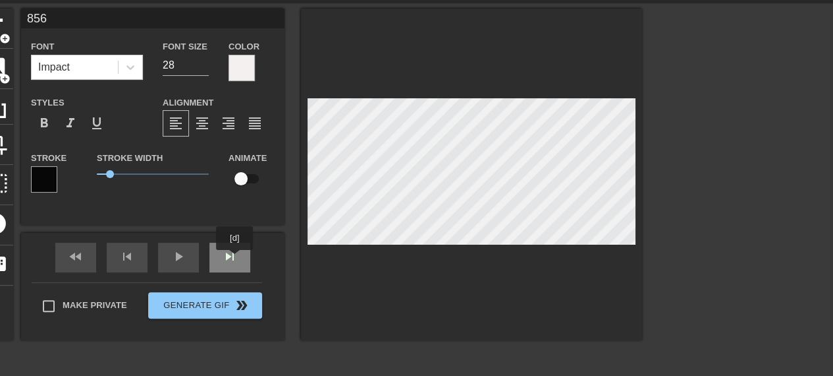
click at [235, 259] on div "skip_next" at bounding box center [230, 257] width 41 height 30
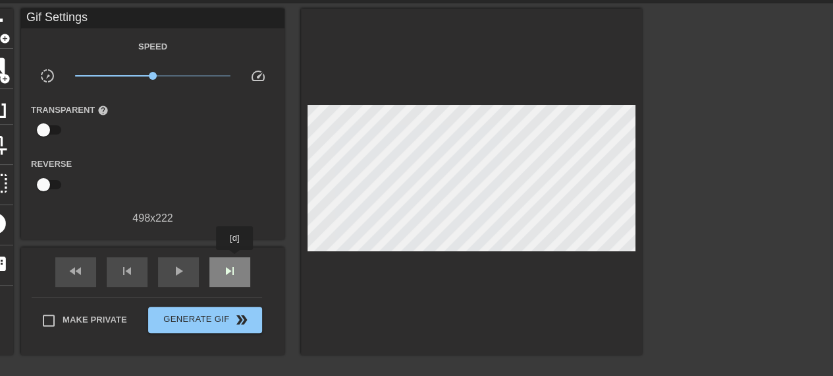
click at [235, 259] on div "skip_next" at bounding box center [230, 272] width 41 height 30
click at [234, 260] on div "skip_next" at bounding box center [230, 272] width 41 height 30
click at [237, 259] on div "skip_next" at bounding box center [230, 272] width 41 height 30
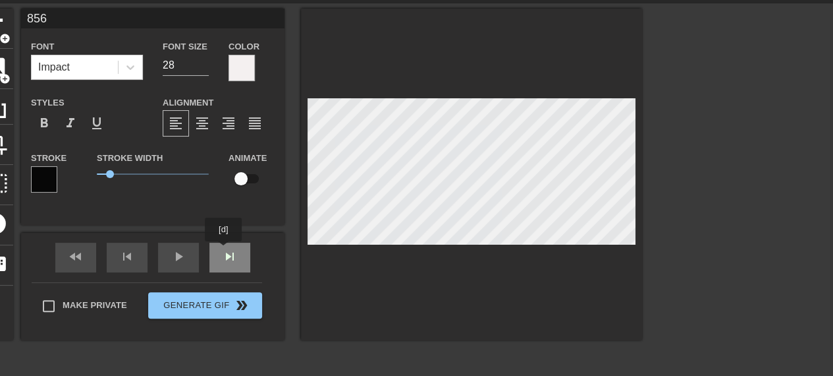
click at [224, 250] on div "fast_rewind skip_previous play_arrow skip_next" at bounding box center [152, 257] width 215 height 49
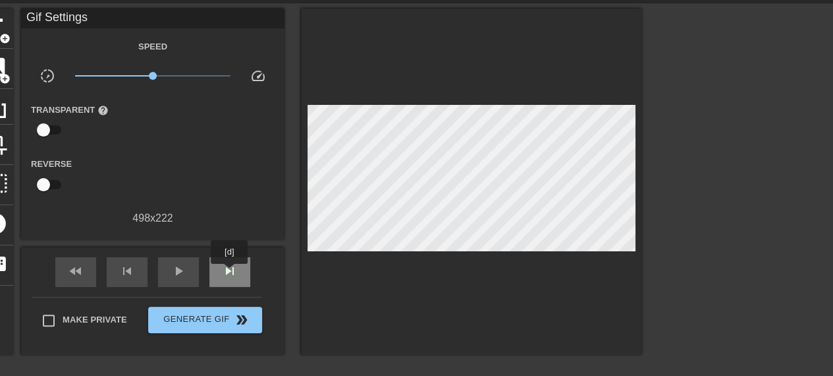
click at [230, 273] on span "skip_next" at bounding box center [230, 271] width 16 height 16
click at [233, 252] on div "fast_rewind skip_previous play_arrow skip_next" at bounding box center [152, 271] width 215 height 49
click at [233, 264] on span "skip_next" at bounding box center [230, 271] width 16 height 16
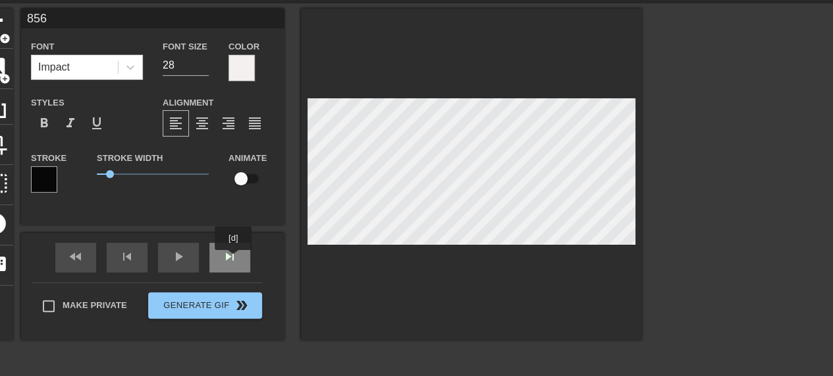
click at [234, 259] on div "skip_next" at bounding box center [230, 257] width 41 height 30
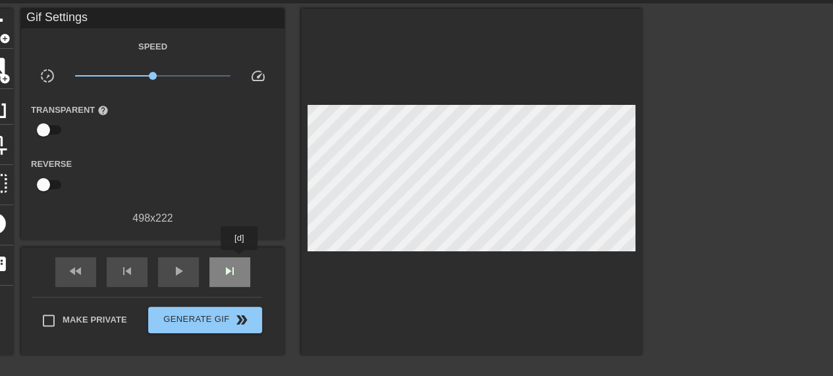
click at [240, 259] on div "skip_next" at bounding box center [230, 272] width 41 height 30
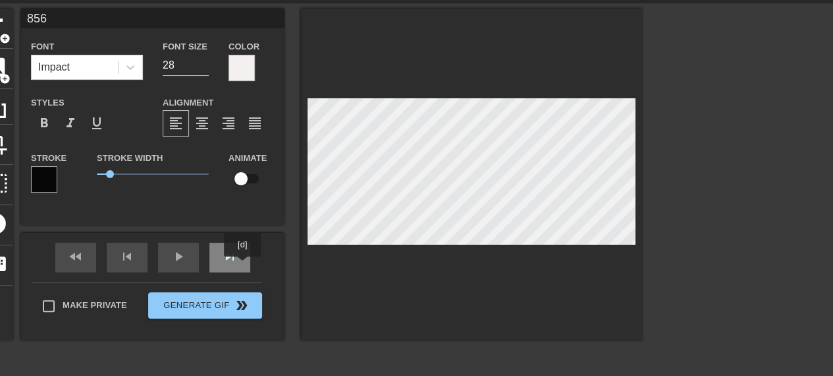
click at [236, 259] on div "skip_next" at bounding box center [230, 257] width 41 height 30
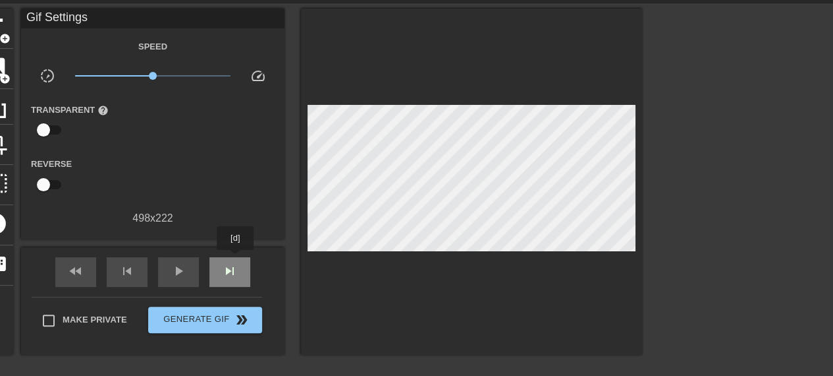
click at [236, 259] on div "skip_next" at bounding box center [230, 272] width 41 height 30
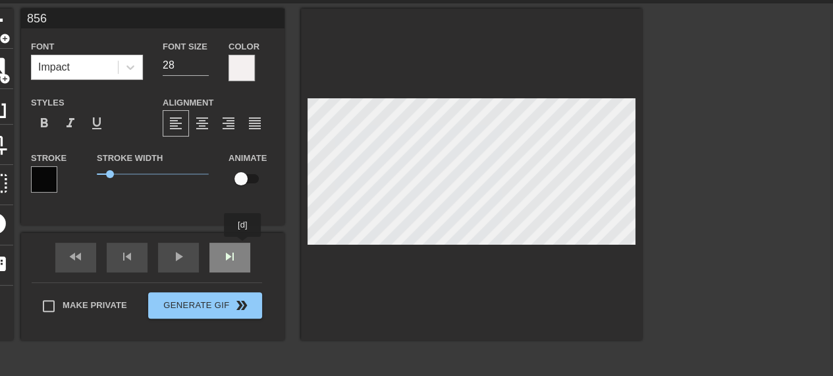
click at [243, 246] on div "856 Font Impact Font Size 28 Color Styles format_bold format_italic format_unde…" at bounding box center [153, 174] width 264 height 331
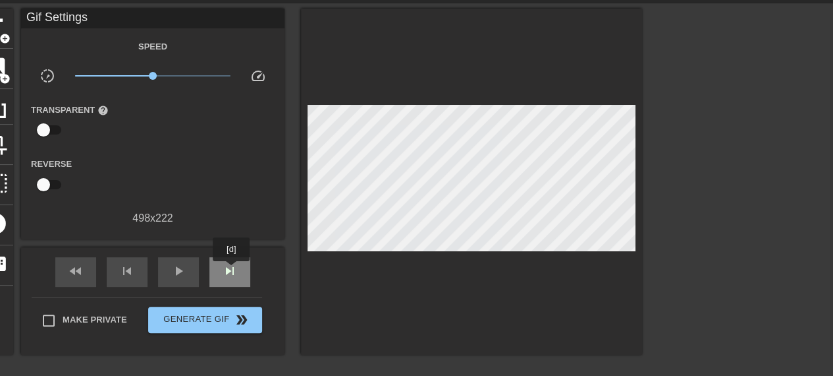
click at [232, 270] on span "skip_next" at bounding box center [230, 271] width 16 height 16
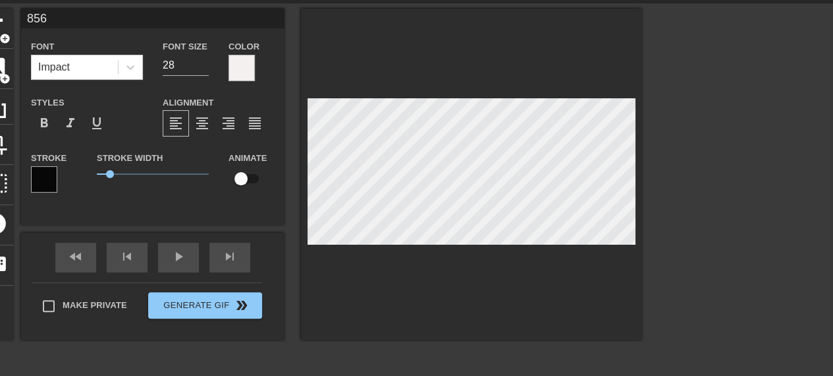
click at [318, 294] on div at bounding box center [471, 174] width 341 height 331
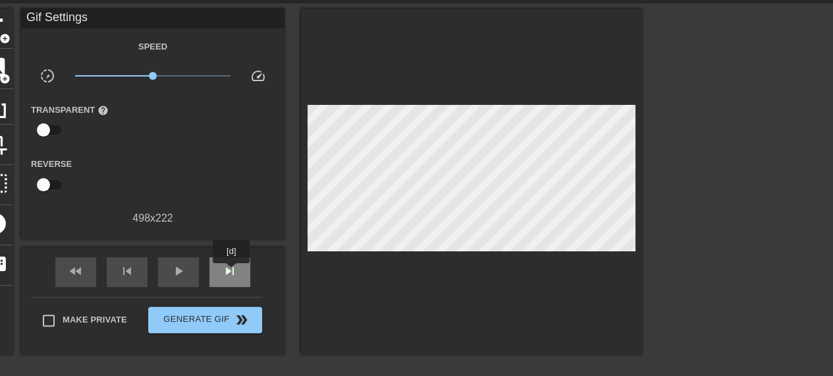
click at [232, 272] on span "skip_next" at bounding box center [230, 271] width 16 height 16
click at [127, 279] on div "skip_previous" at bounding box center [127, 272] width 41 height 30
click at [223, 276] on span "skip_next" at bounding box center [230, 271] width 16 height 16
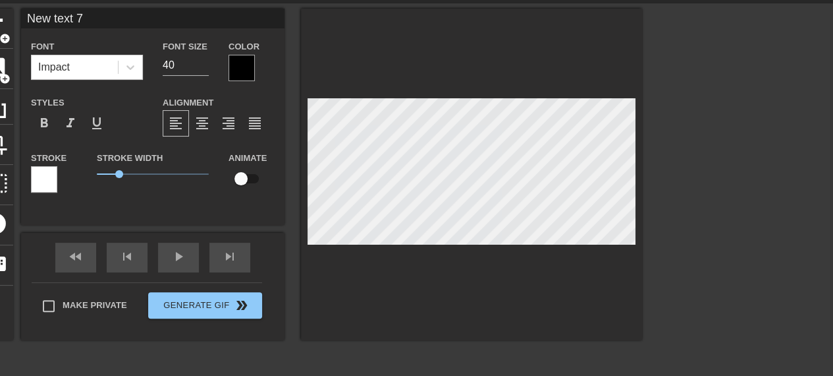
scroll to position [2, 4]
type input "New text"
type textarea "New text"
type input "New text"
type textarea "New text"
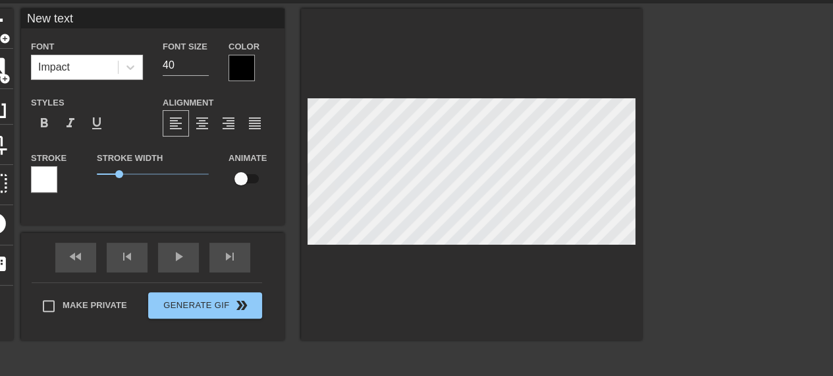
type input "New tex"
type textarea "New tex"
type input "New te"
type textarea "New te"
type input "New t"
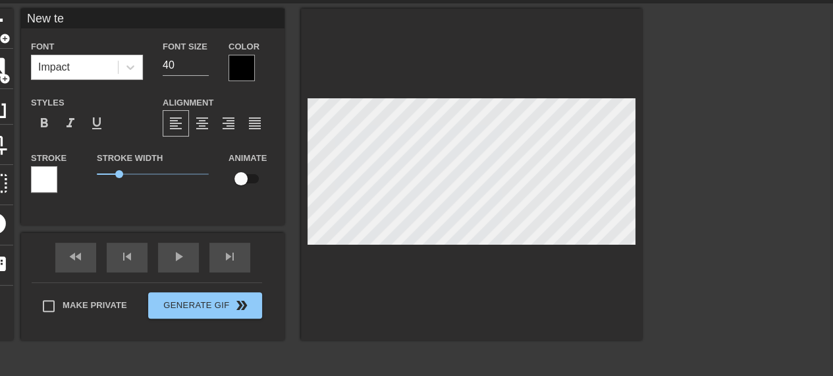
type textarea "New t"
type input "New"
type textarea "New"
type input "New"
type textarea "New"
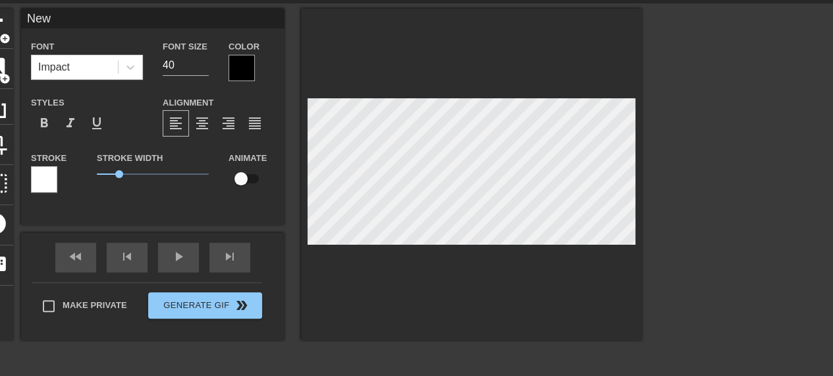
type input "Ne"
type textarea "Ne"
type input "N"
type textarea "N"
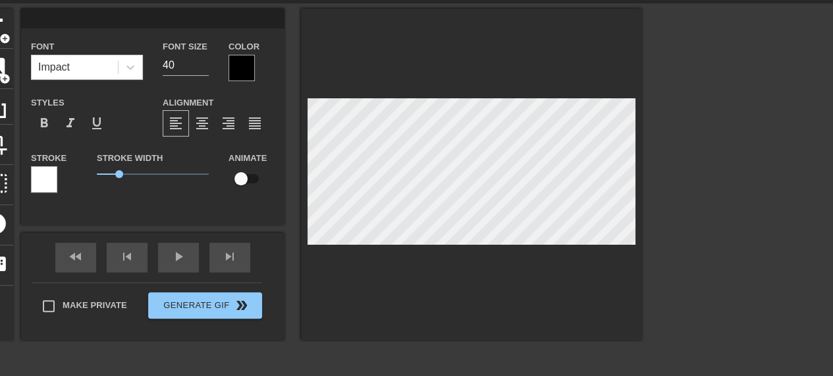
type input "9"
type textarea "9"
type input "91"
type textarea "91"
type input "910"
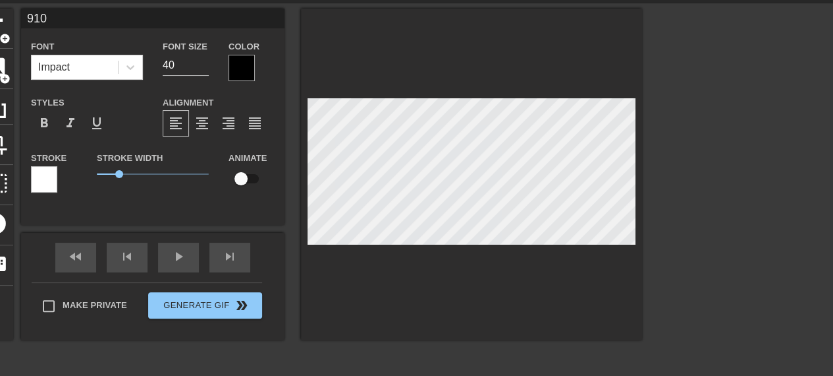
type textarea "910"
click at [202, 67] on input "39" at bounding box center [186, 65] width 46 height 21
click at [202, 67] on input "38" at bounding box center [186, 65] width 46 height 21
click at [202, 67] on input "37" at bounding box center [186, 65] width 46 height 21
click at [202, 67] on input "36" at bounding box center [186, 65] width 46 height 21
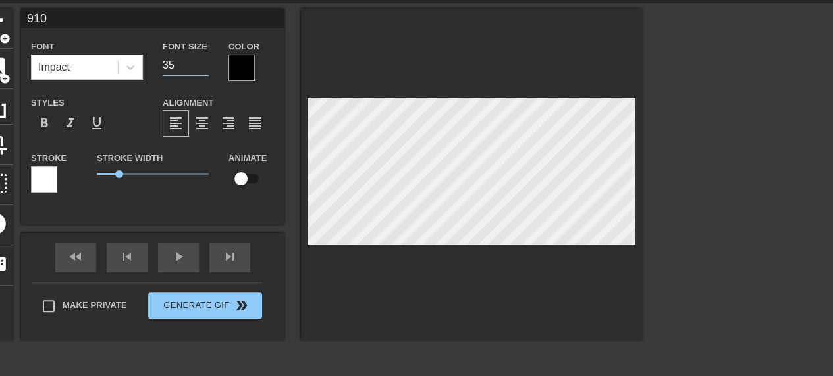
click at [202, 67] on input "35" at bounding box center [186, 65] width 46 height 21
click at [202, 67] on input "34" at bounding box center [186, 65] width 46 height 21
click at [202, 67] on input "33" at bounding box center [186, 65] width 46 height 21
click at [202, 67] on input "32" at bounding box center [186, 65] width 46 height 21
click at [202, 67] on input "31" at bounding box center [186, 65] width 46 height 21
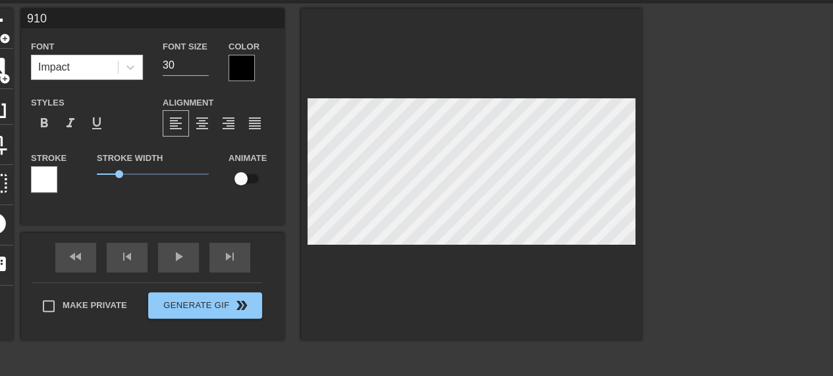
click at [202, 67] on input "30" at bounding box center [186, 65] width 46 height 21
click at [202, 67] on input "29" at bounding box center [186, 65] width 46 height 21
type input "28"
click at [202, 67] on input "28" at bounding box center [186, 65] width 46 height 21
click at [248, 66] on div at bounding box center [242, 68] width 26 height 26
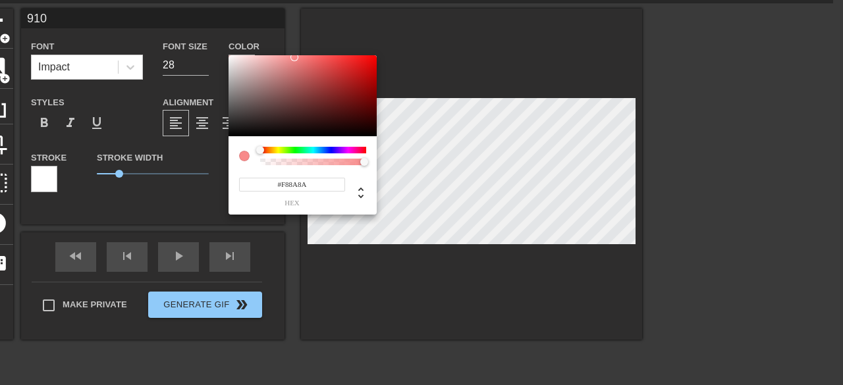
drag, startPoint x: 248, startPoint y: 69, endPoint x: 229, endPoint y: 57, distance: 21.6
click at [229, 57] on div at bounding box center [303, 96] width 148 height 82
type input "#F4F0F0"
click at [231, 59] on div at bounding box center [303, 96] width 148 height 82
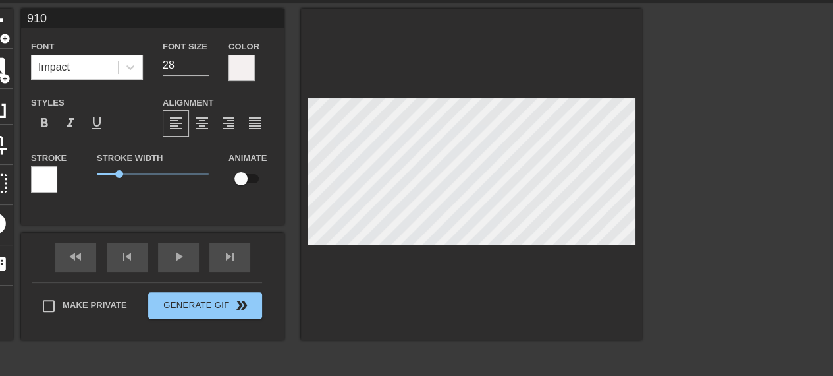
click at [49, 179] on div at bounding box center [44, 179] width 26 height 26
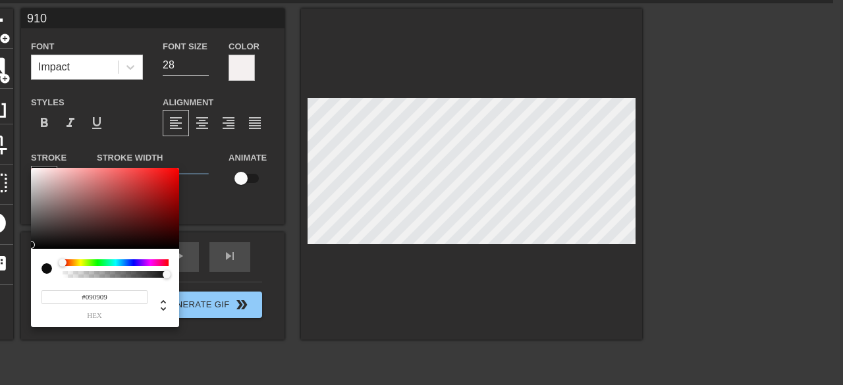
type input "#070707"
drag, startPoint x: 47, startPoint y: 181, endPoint x: 29, endPoint y: 247, distance: 68.4
click at [29, 247] on div "#070707 hex" at bounding box center [421, 192] width 843 height 385
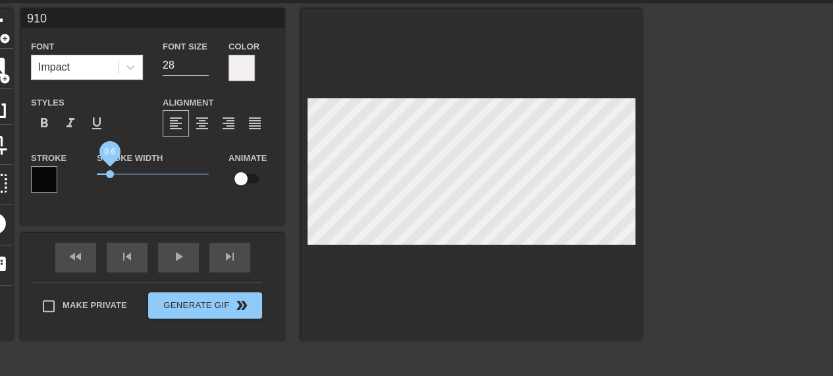
drag, startPoint x: 120, startPoint y: 173, endPoint x: 111, endPoint y: 175, distance: 9.3
click at [111, 175] on span "0.6" at bounding box center [110, 174] width 8 height 8
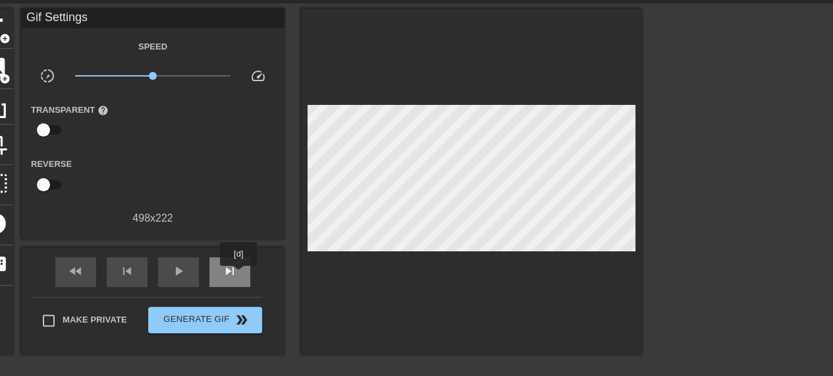
click at [239, 275] on div "skip_next" at bounding box center [230, 272] width 41 height 30
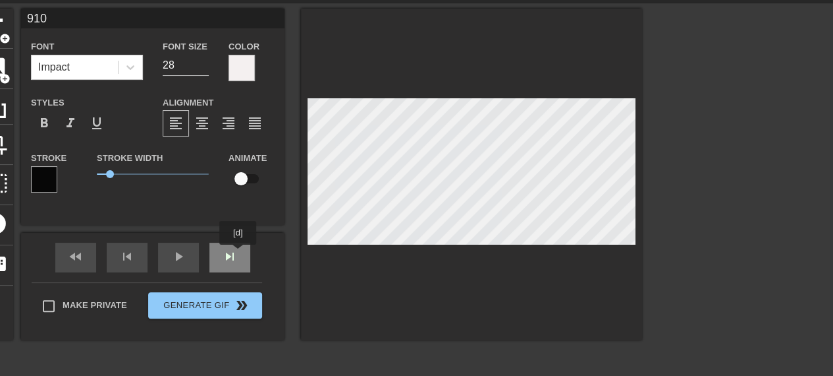
click at [239, 254] on div "fast_rewind skip_previous play_arrow skip_next" at bounding box center [152, 257] width 215 height 49
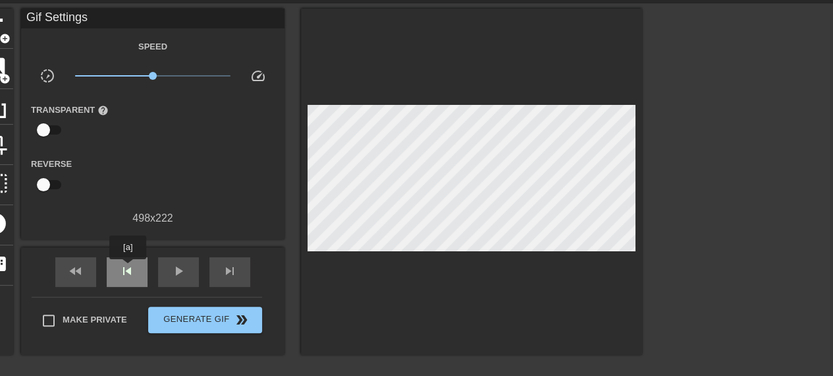
click at [128, 268] on span "skip_previous" at bounding box center [127, 271] width 16 height 16
click at [229, 269] on span "skip_next" at bounding box center [230, 271] width 16 height 16
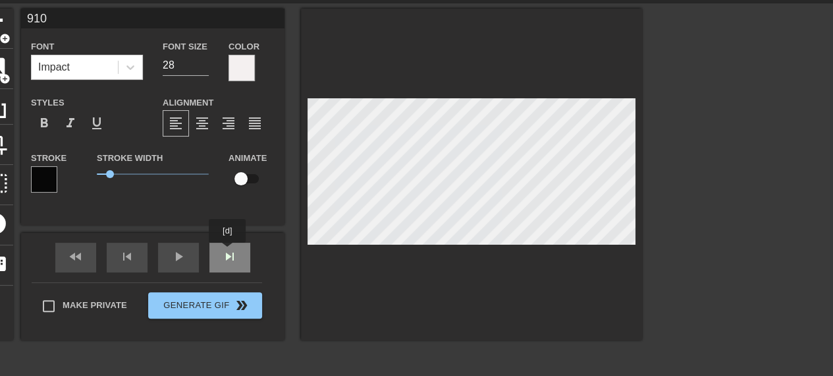
click at [228, 252] on div "fast_rewind skip_previous play_arrow skip_next" at bounding box center [152, 257] width 215 height 49
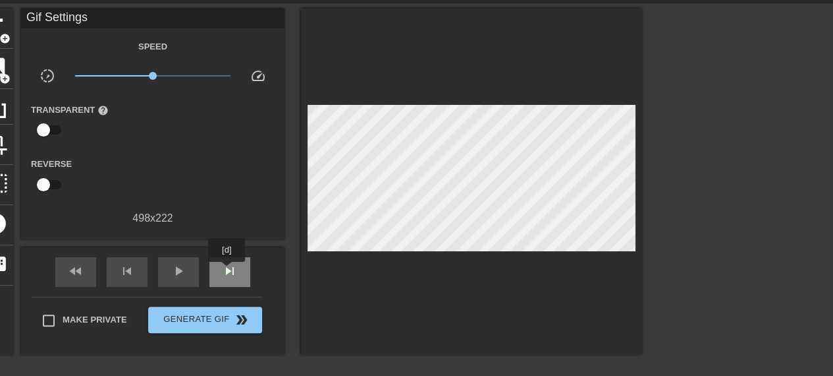
click at [229, 272] on span "skip_next" at bounding box center [230, 271] width 16 height 16
click at [138, 277] on div "skip_previous" at bounding box center [127, 272] width 41 height 30
click at [227, 275] on span "skip_next" at bounding box center [230, 271] width 16 height 16
click at [231, 258] on div "skip_next" at bounding box center [230, 272] width 41 height 30
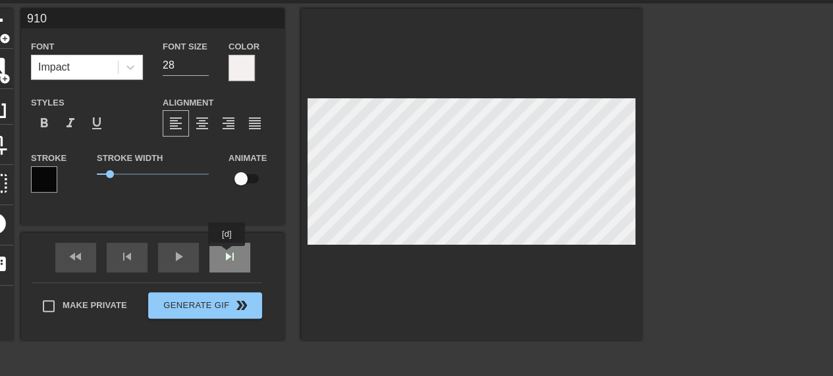
click at [227, 255] on div "fast_rewind skip_previous play_arrow skip_next" at bounding box center [152, 257] width 215 height 49
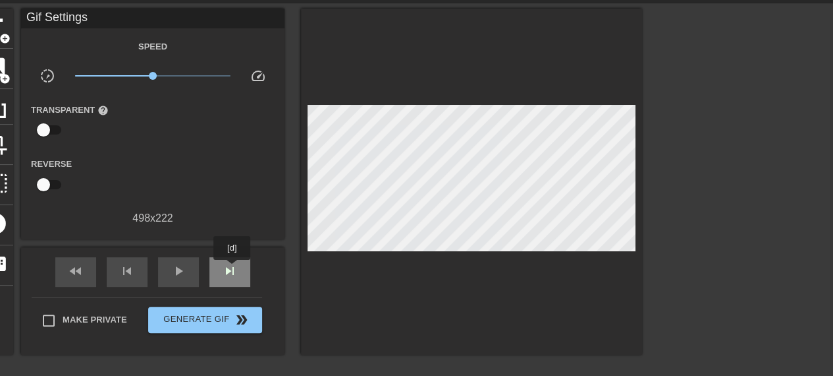
click at [233, 269] on span "skip_next" at bounding box center [230, 271] width 16 height 16
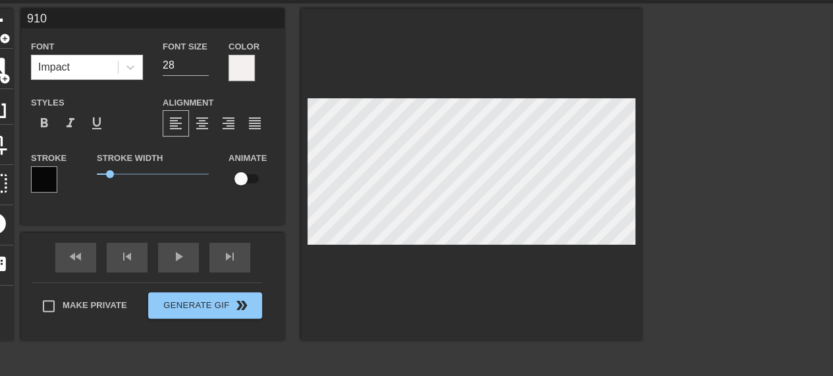
type input "856"
click at [217, 255] on div "fast_rewind skip_previous play_arrow skip_next" at bounding box center [152, 257] width 215 height 49
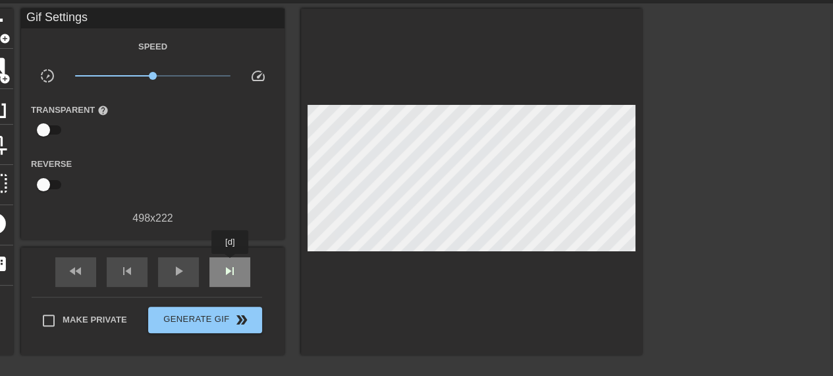
click at [231, 263] on div "skip_next" at bounding box center [230, 272] width 41 height 30
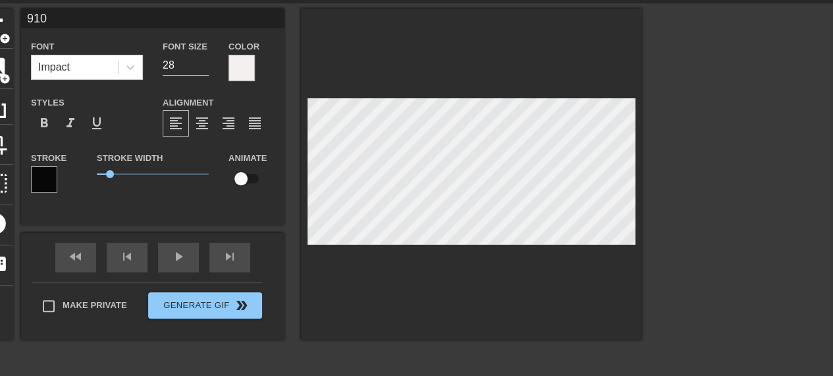
type input "856"
click at [233, 256] on div "fast_rewind skip_previous play_arrow skip_next" at bounding box center [152, 257] width 215 height 49
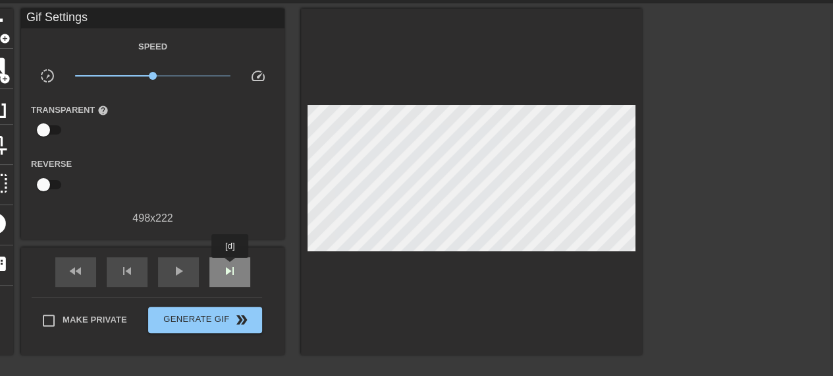
click at [231, 267] on span "skip_next" at bounding box center [230, 271] width 16 height 16
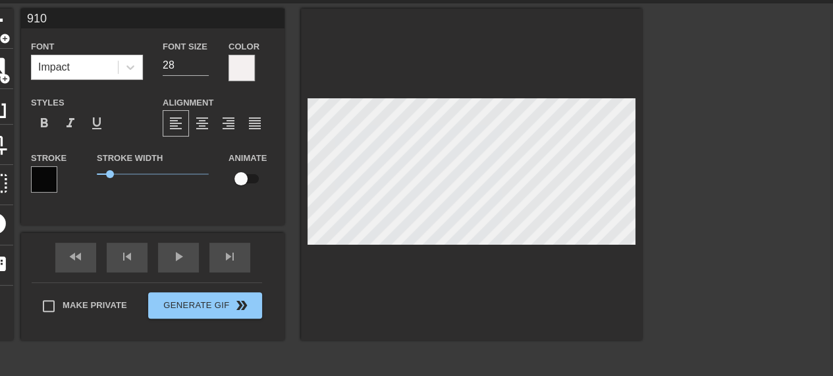
type input "856"
click at [236, 251] on div "fast_rewind skip_previous play_arrow skip_next" at bounding box center [152, 257] width 215 height 49
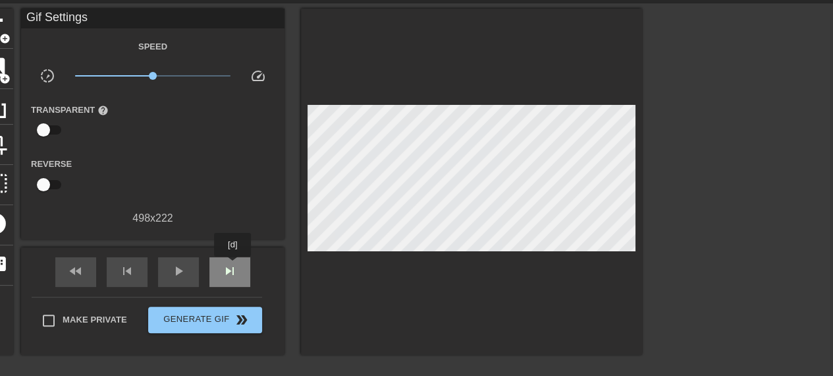
click at [233, 266] on span "skip_next" at bounding box center [230, 271] width 16 height 16
click at [224, 256] on div "fast_rewind skip_previous play_arrow skip_next" at bounding box center [152, 271] width 215 height 49
click at [227, 266] on span "skip_next" at bounding box center [230, 271] width 16 height 16
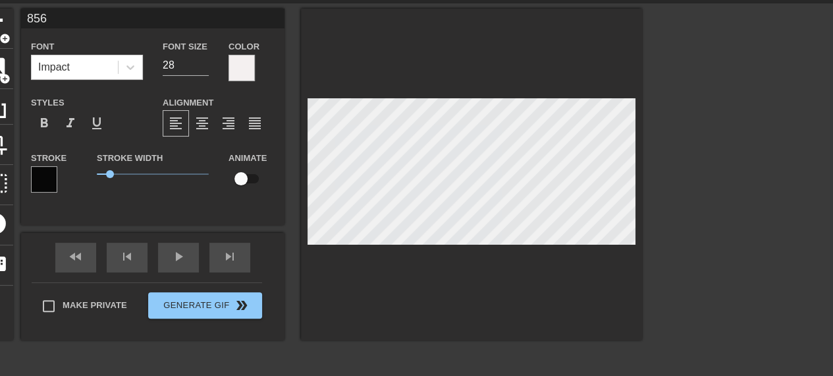
type input "910"
click at [223, 252] on div "fast_rewind skip_previous play_arrow skip_next" at bounding box center [152, 257] width 215 height 49
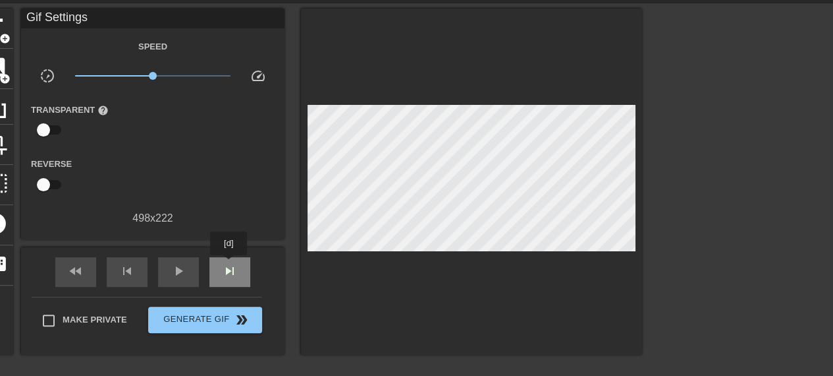
click at [229, 264] on span "skip_next" at bounding box center [230, 271] width 16 height 16
click at [116, 272] on div "skip_previous" at bounding box center [127, 272] width 41 height 30
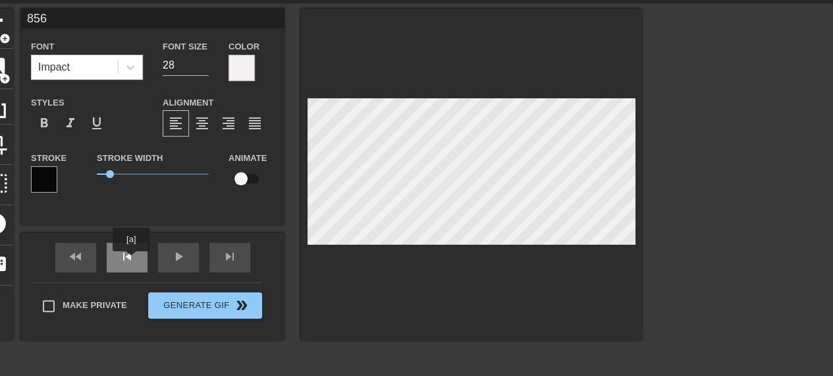
click at [130, 267] on div "skip_previous" at bounding box center [127, 257] width 41 height 30
click at [123, 248] on div "fast_rewind skip_previous play_arrow skip_next" at bounding box center [152, 257] width 215 height 49
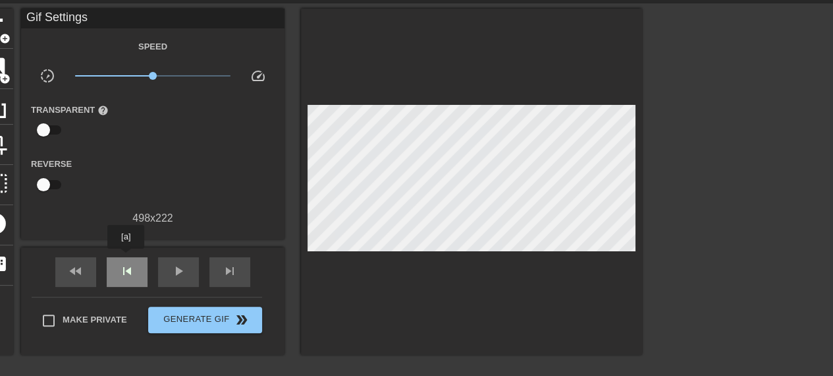
click at [127, 258] on div "skip_previous" at bounding box center [127, 272] width 41 height 30
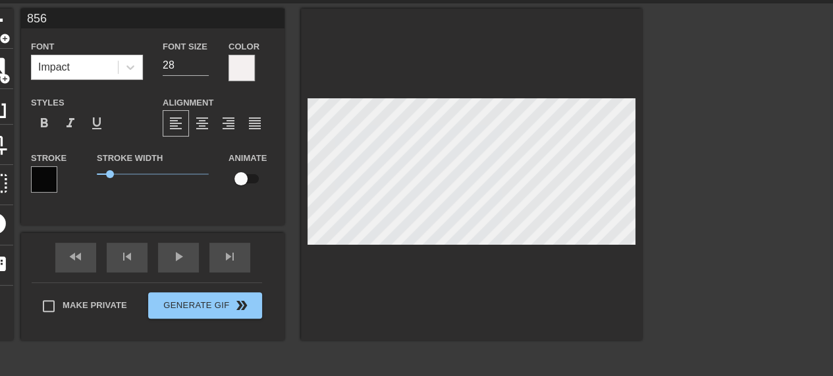
type input "910"
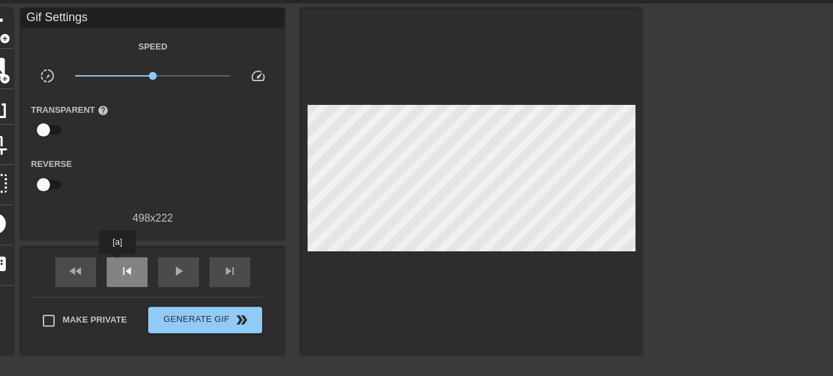
click at [117, 263] on div "skip_previous" at bounding box center [127, 272] width 41 height 30
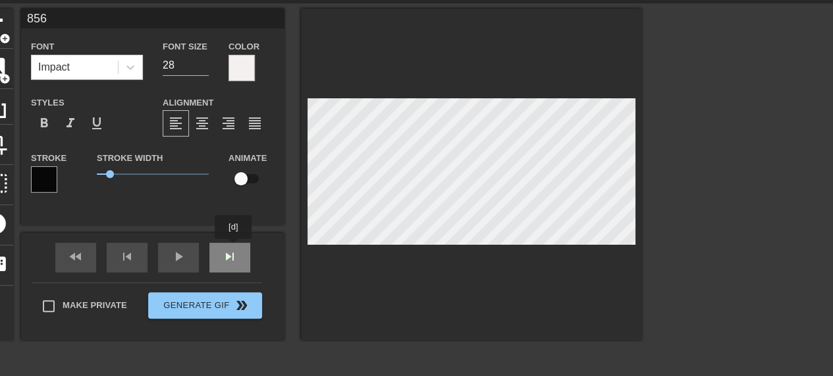
click at [233, 248] on div "fast_rewind skip_previous play_arrow skip_next" at bounding box center [152, 257] width 215 height 49
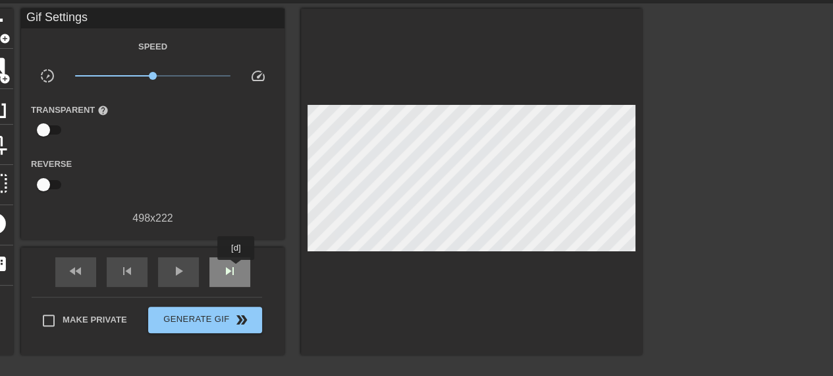
click at [236, 269] on span "skip_next" at bounding box center [230, 271] width 16 height 16
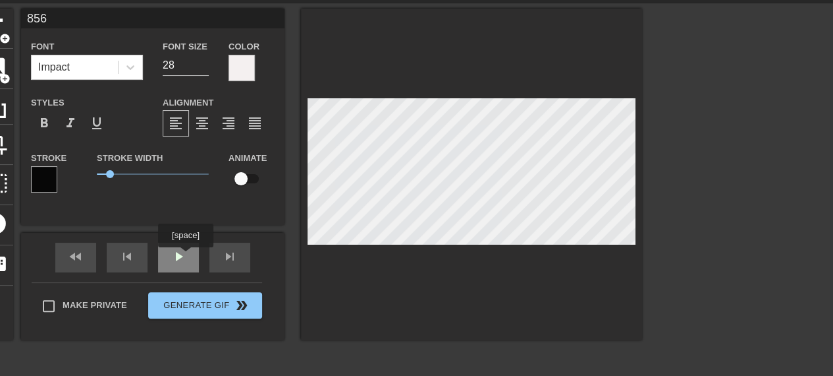
click at [185, 256] on div "fast_rewind skip_previous play_arrow skip_next" at bounding box center [152, 257] width 215 height 49
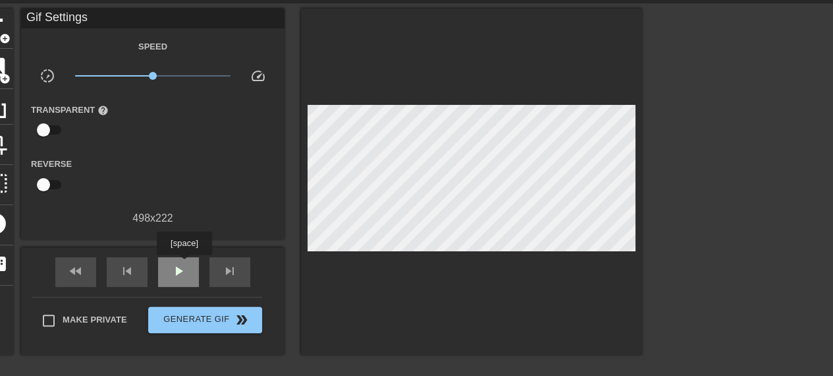
click at [184, 264] on span "play_arrow" at bounding box center [179, 271] width 16 height 16
click at [184, 264] on span "pause" at bounding box center [179, 271] width 16 height 16
